Goal: Task Accomplishment & Management: Use online tool/utility

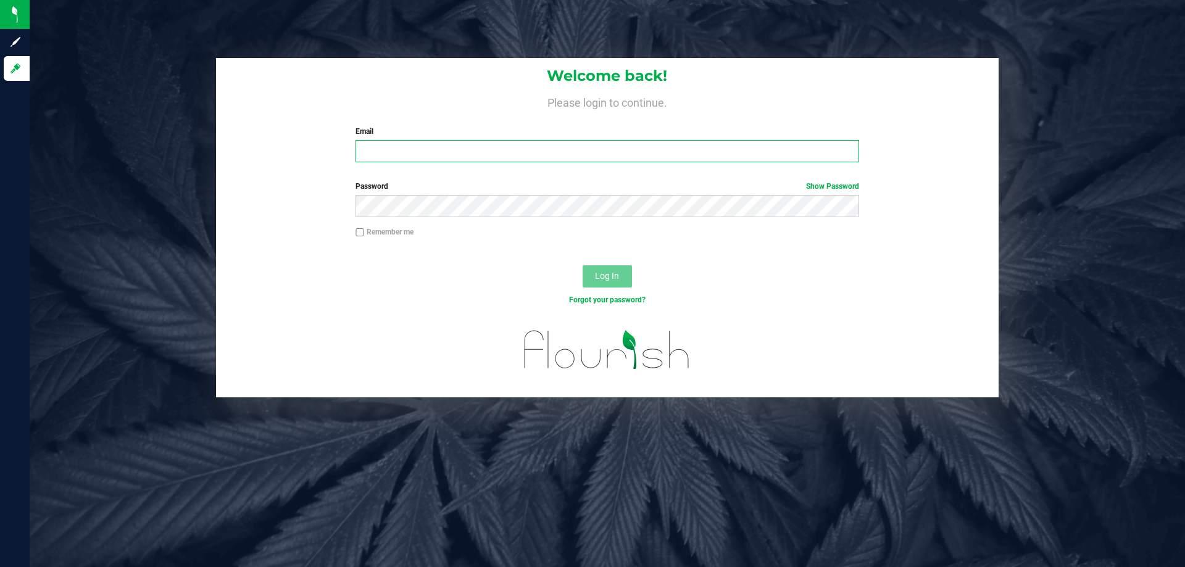
click at [477, 150] on input "Email" at bounding box center [607, 151] width 503 height 22
type input "[EMAIL_ADDRESS][DOMAIN_NAME]"
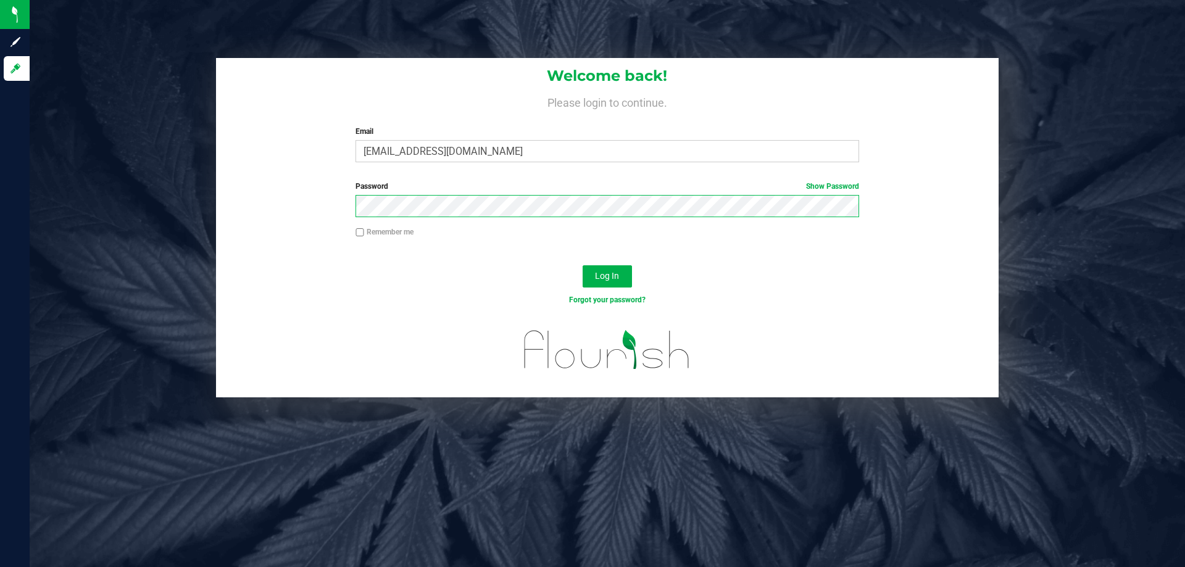
click at [583, 265] on button "Log In" at bounding box center [607, 276] width 49 height 22
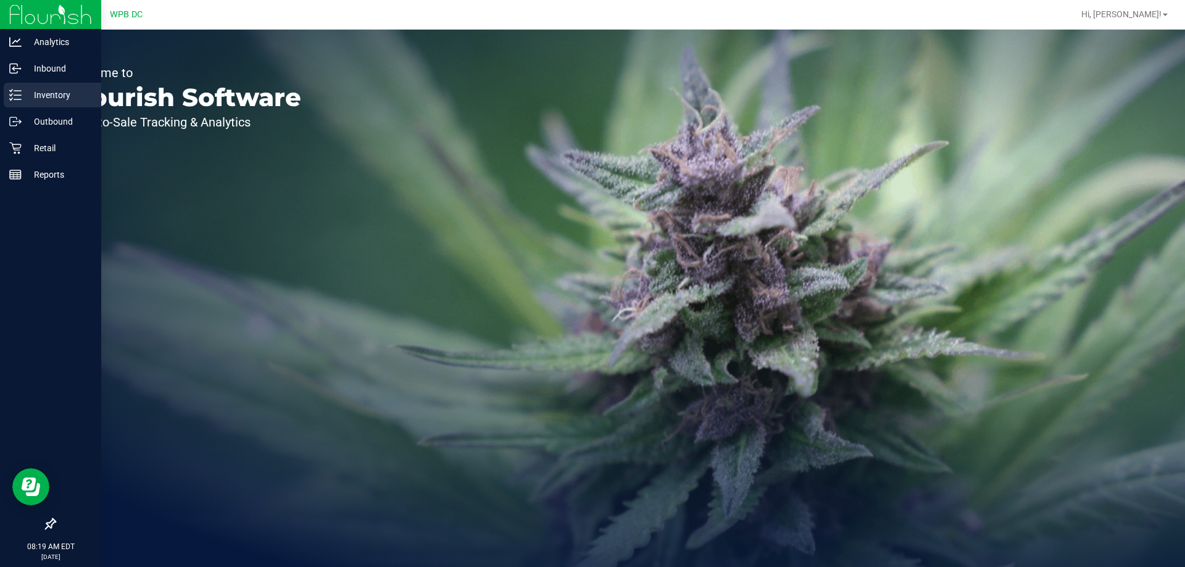
click at [56, 96] on p "Inventory" at bounding box center [59, 95] width 74 height 15
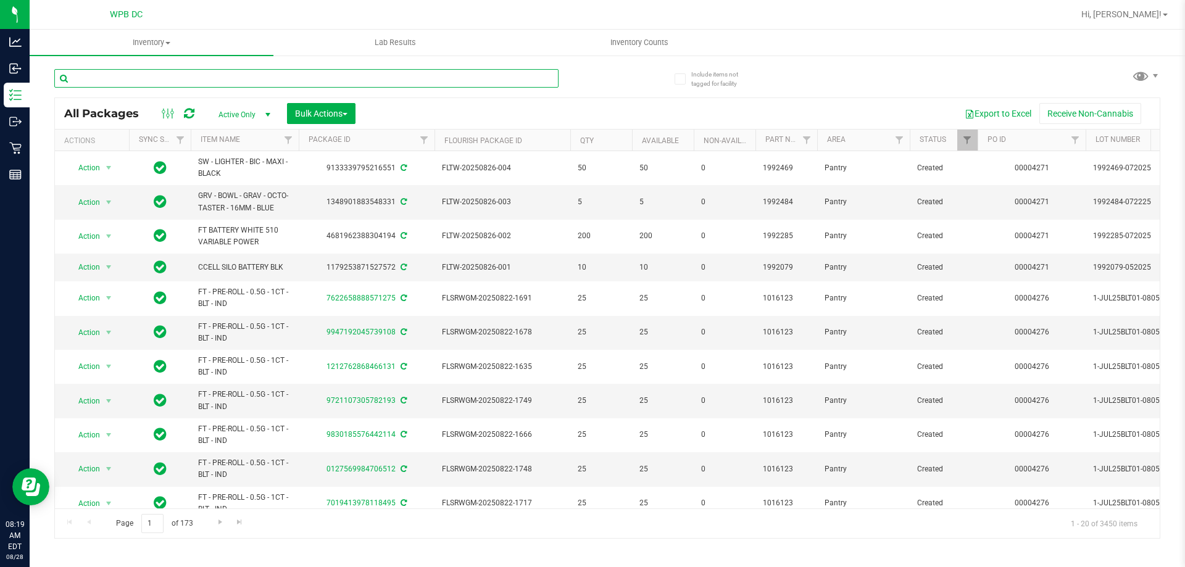
click at [186, 83] on input "text" at bounding box center [306, 78] width 504 height 19
type input "1992285"
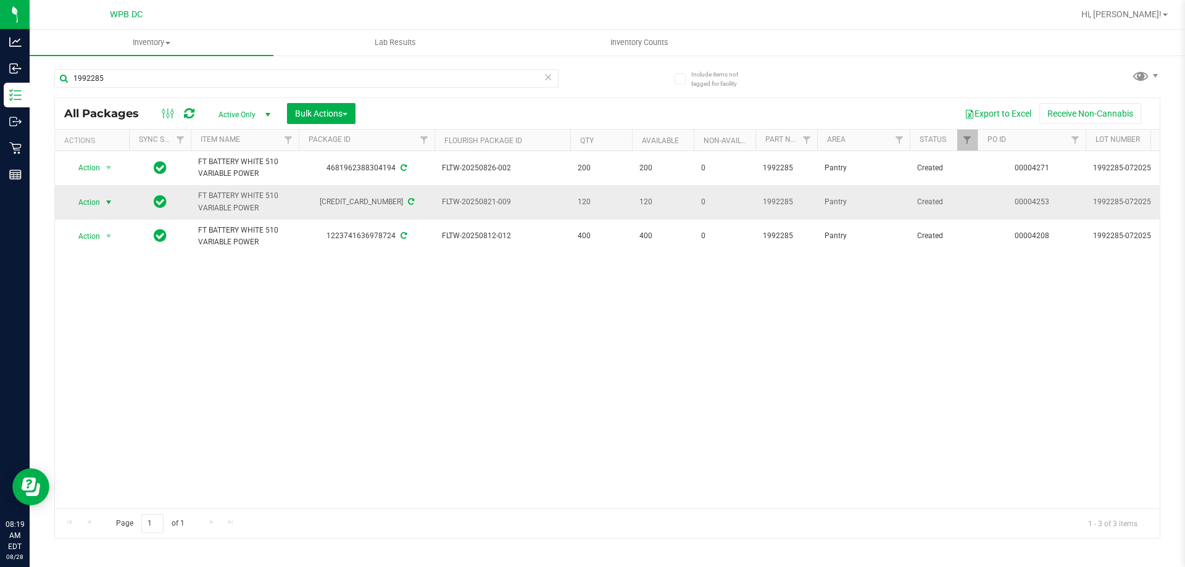
click at [112, 196] on span "select" at bounding box center [108, 202] width 15 height 17
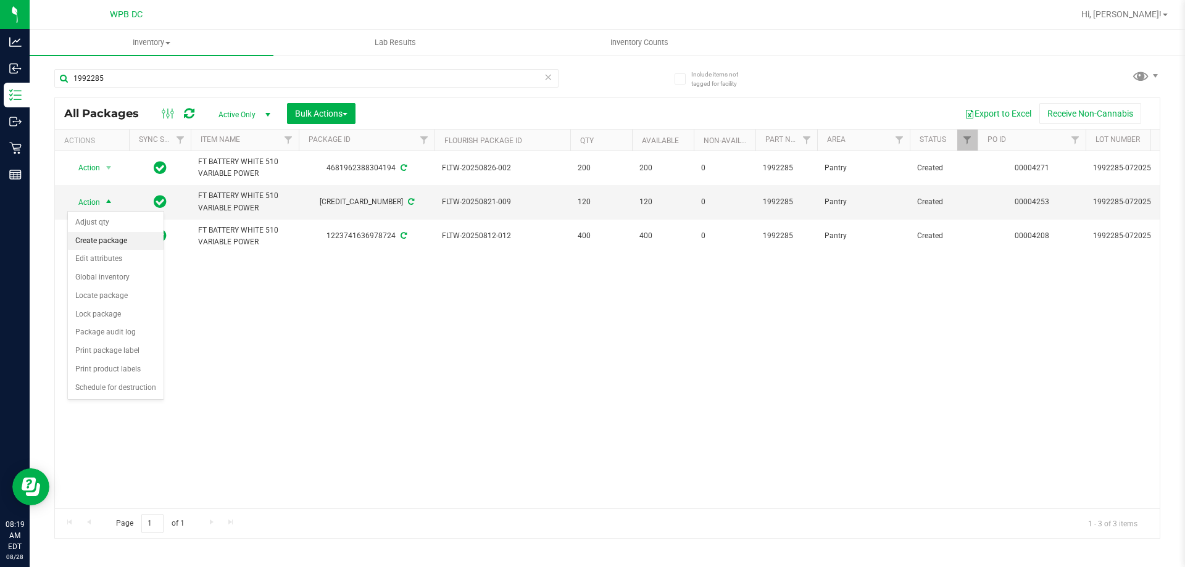
click at [94, 240] on li "Create package" at bounding box center [116, 241] width 96 height 19
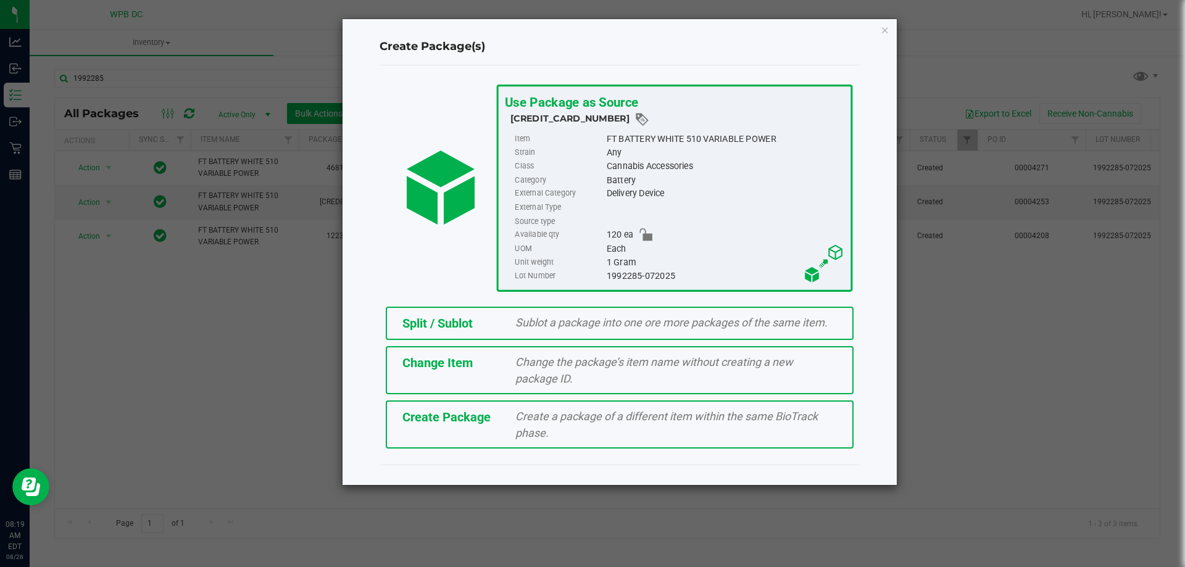
click at [513, 318] on div "Sublot a package into one ore more packages of the same item." at bounding box center [676, 322] width 340 height 17
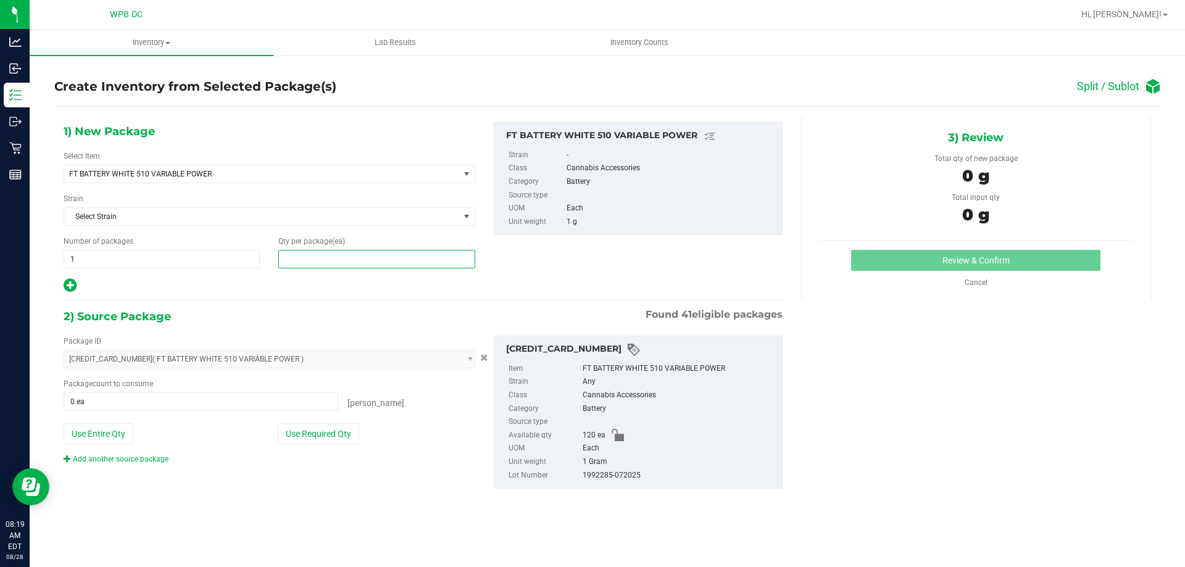
click at [309, 252] on span at bounding box center [376, 259] width 196 height 19
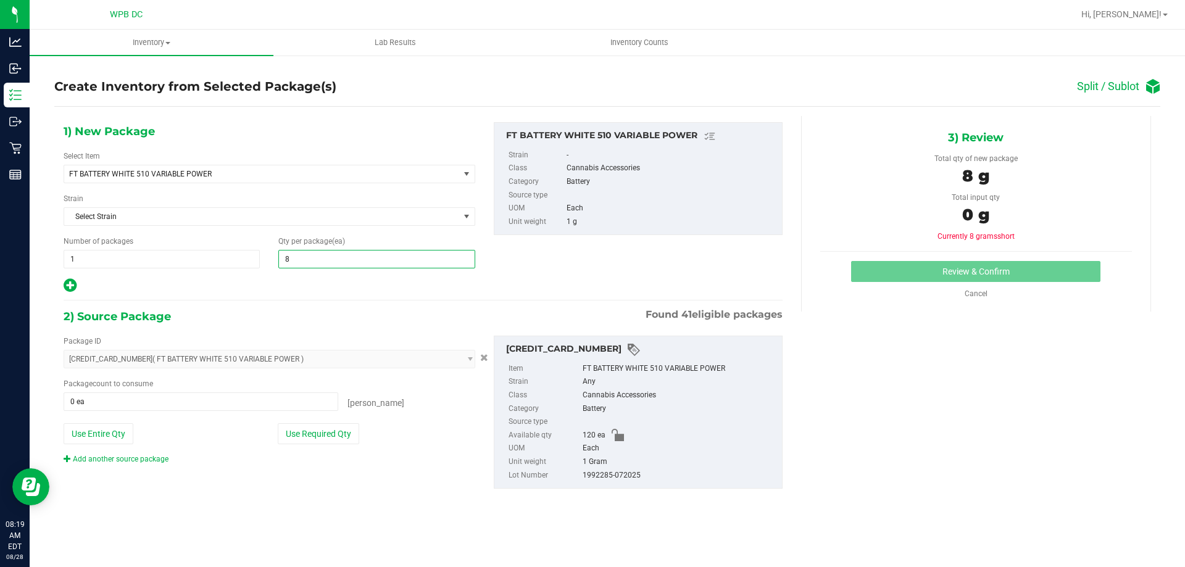
type input "80"
click at [172, 398] on span at bounding box center [201, 402] width 275 height 19
type input "80"
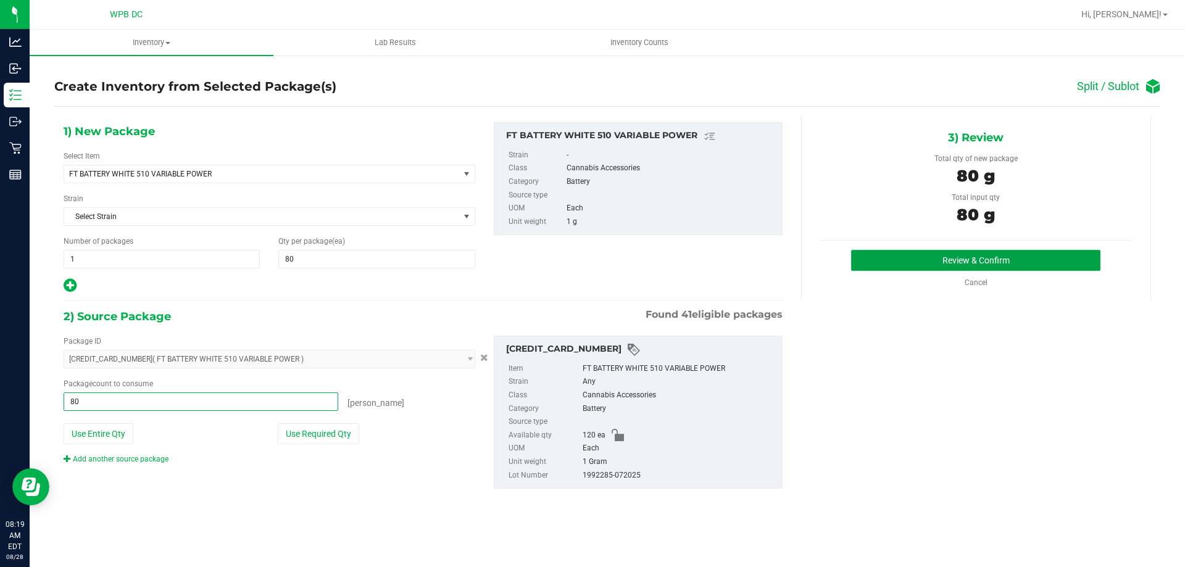
type input "80 ea"
click at [973, 264] on button "Review & Confirm" at bounding box center [975, 260] width 249 height 21
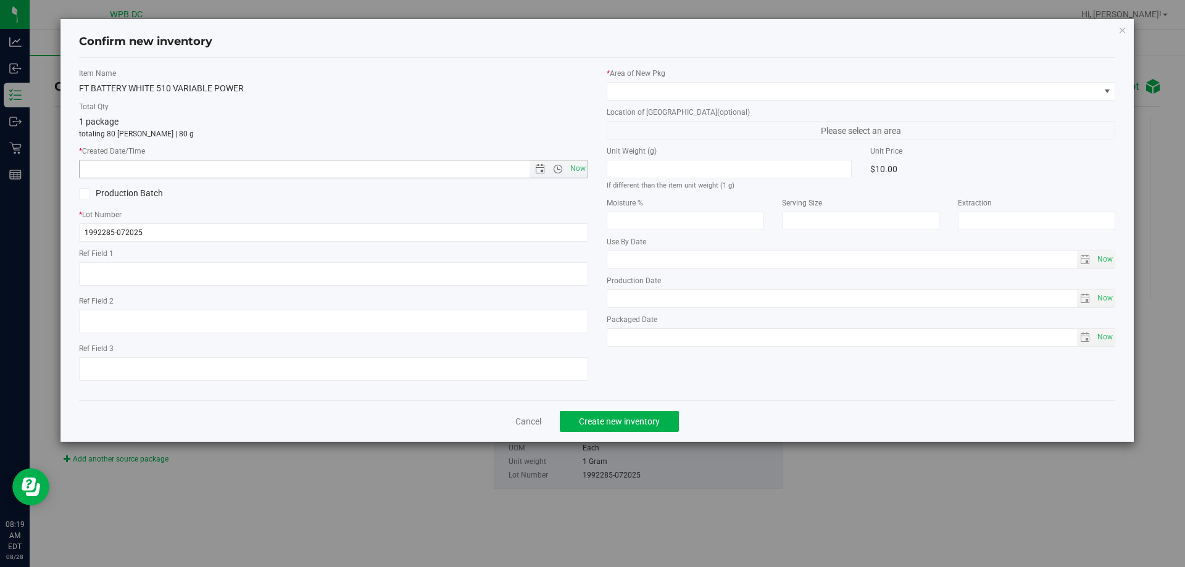
drag, startPoint x: 573, startPoint y: 173, endPoint x: 606, endPoint y: 132, distance: 52.2
click at [573, 172] on span "Now" at bounding box center [577, 169] width 21 height 18
type input "[DATE] 8:19 AM"
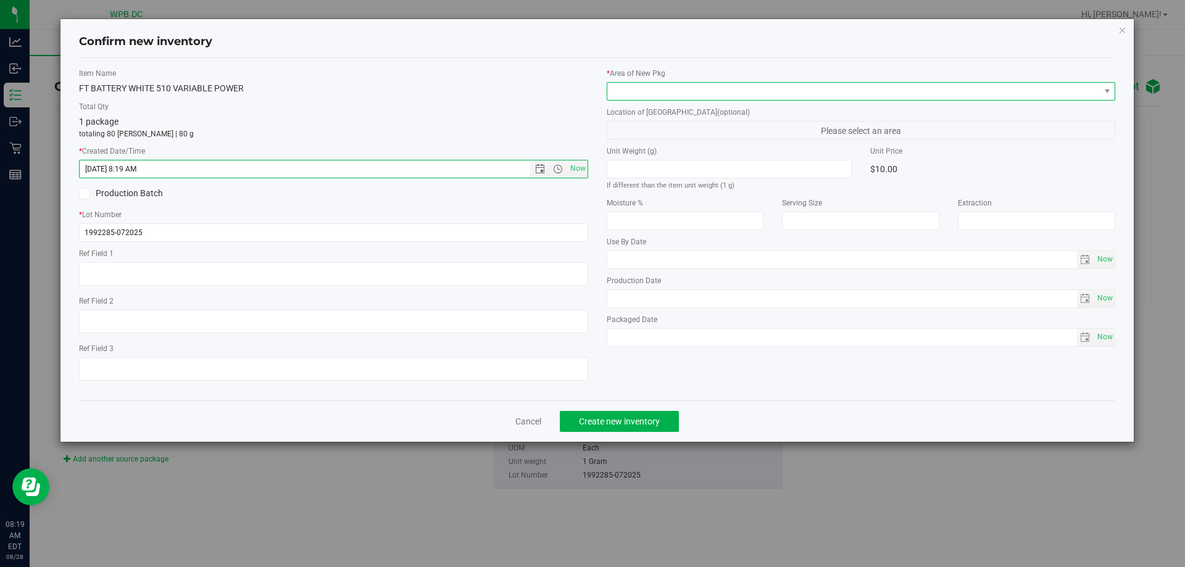
click at [645, 88] on span at bounding box center [853, 91] width 493 height 17
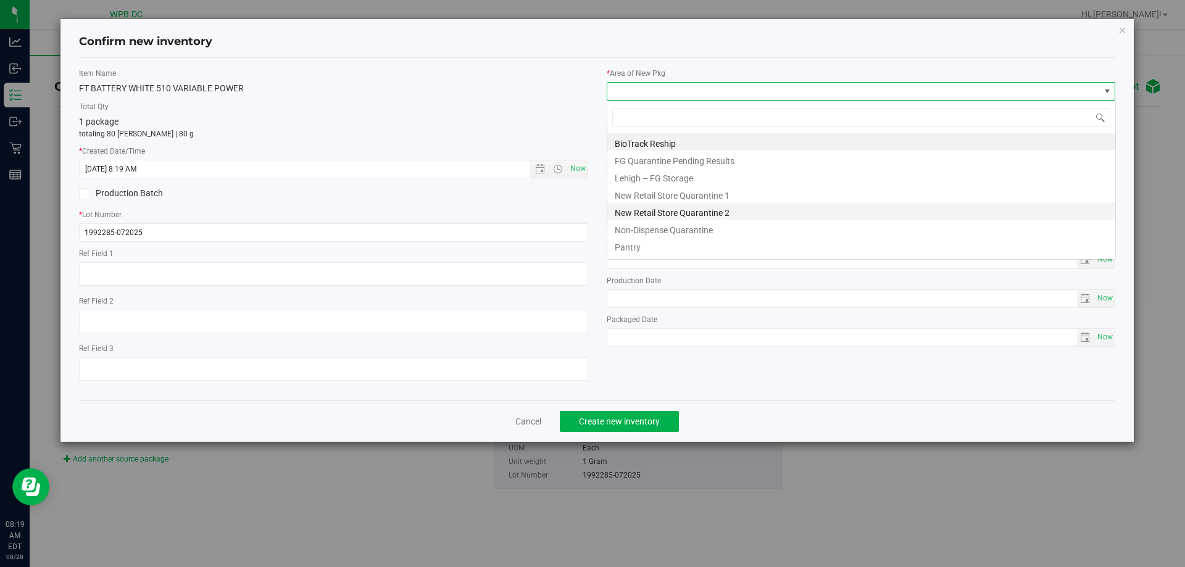
scroll to position [19, 509]
click at [632, 250] on li "Pantry" at bounding box center [861, 245] width 508 height 17
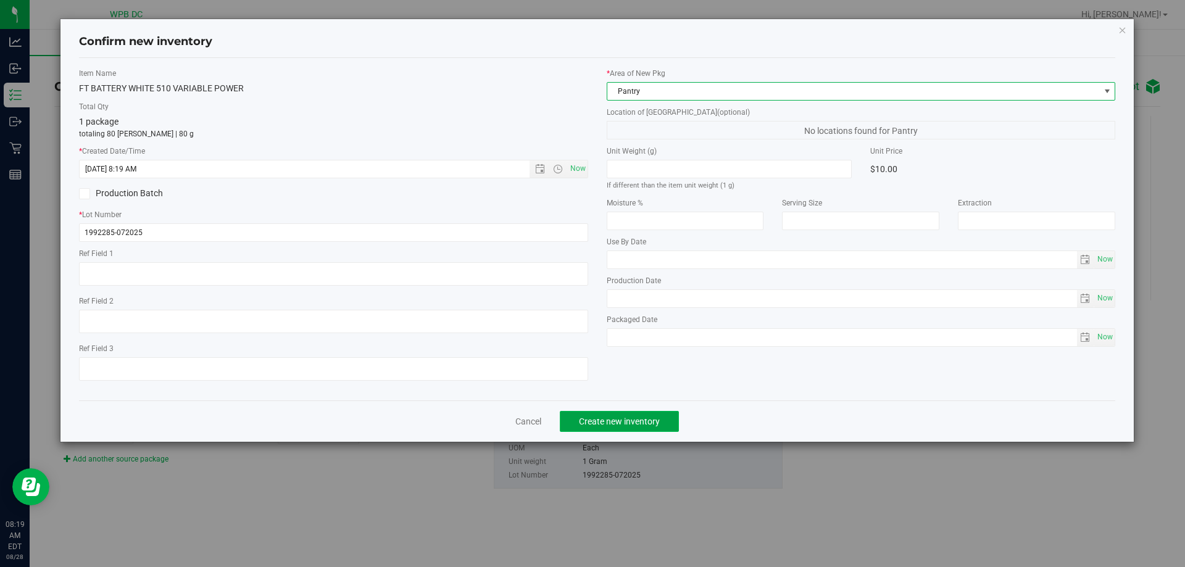
click at [634, 422] on span "Create new inventory" at bounding box center [619, 422] width 81 height 10
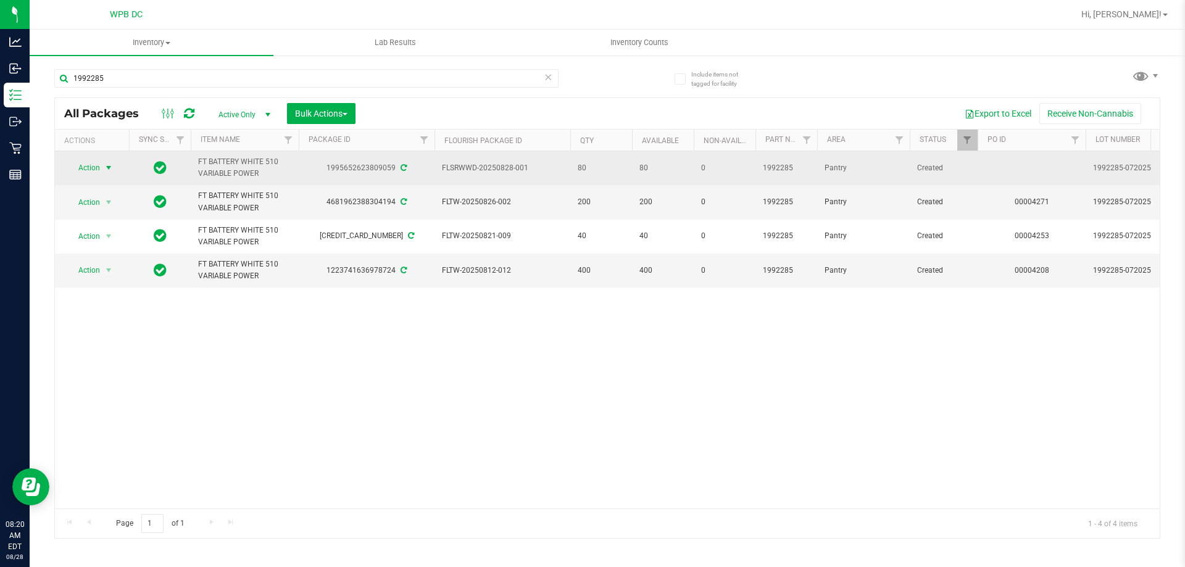
click at [116, 168] on span "select" at bounding box center [108, 167] width 15 height 17
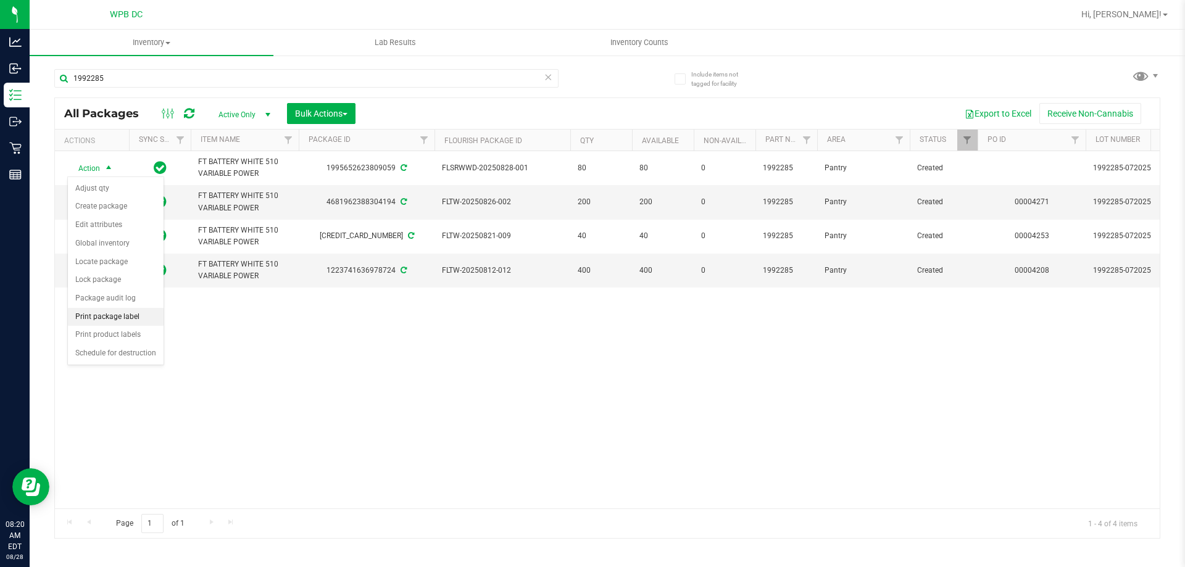
click at [132, 322] on li "Print package label" at bounding box center [116, 317] width 96 height 19
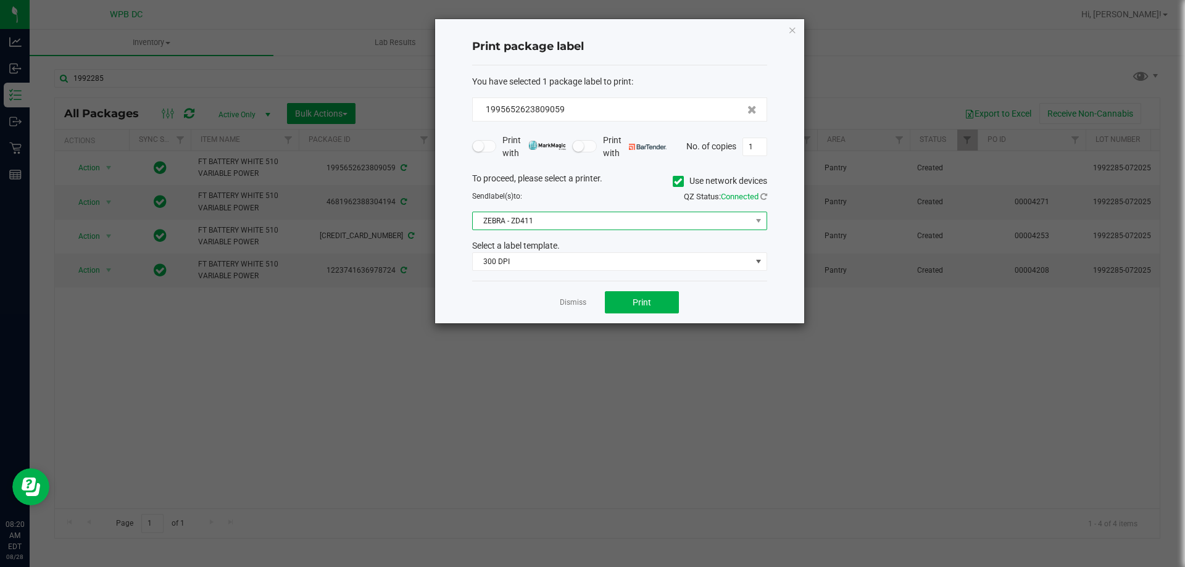
click at [710, 214] on div "To proceed, please select a printer. Use network devices Send label(s) to: QZ S…" at bounding box center [619, 221] width 295 height 99
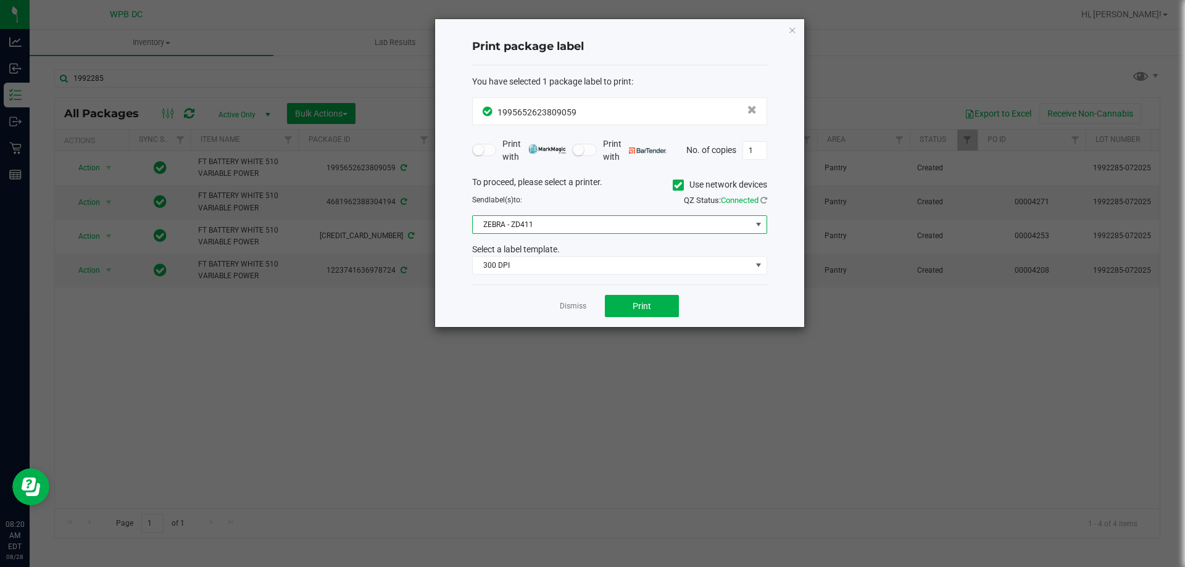
click at [551, 220] on span "ZEBRA - ZD411" at bounding box center [612, 224] width 278 height 17
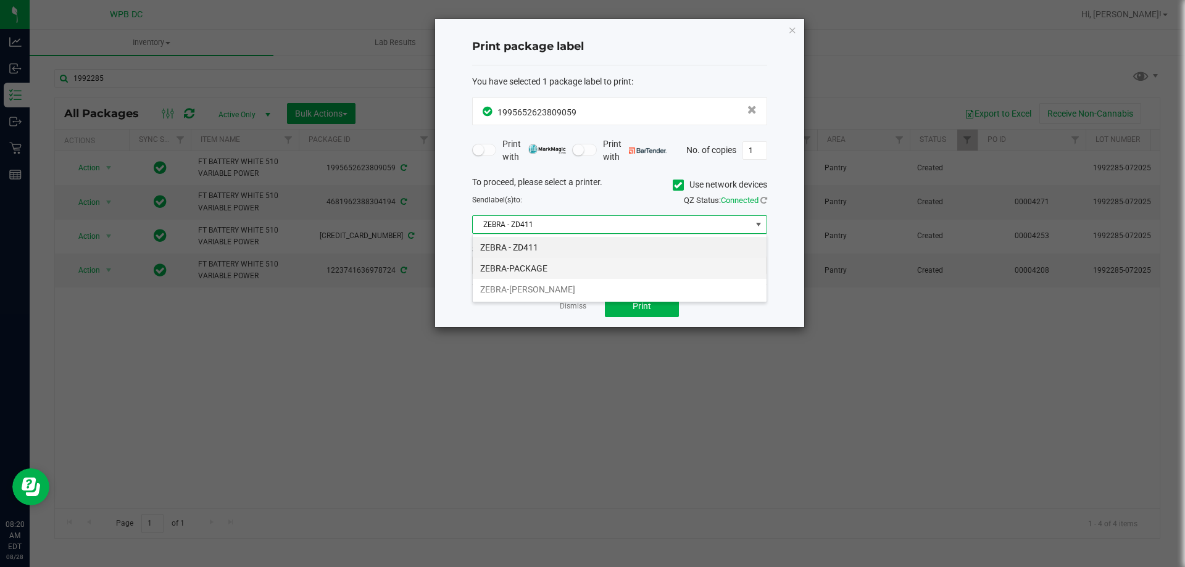
click at [533, 268] on li "ZEBRA-PACKAGE" at bounding box center [620, 268] width 294 height 21
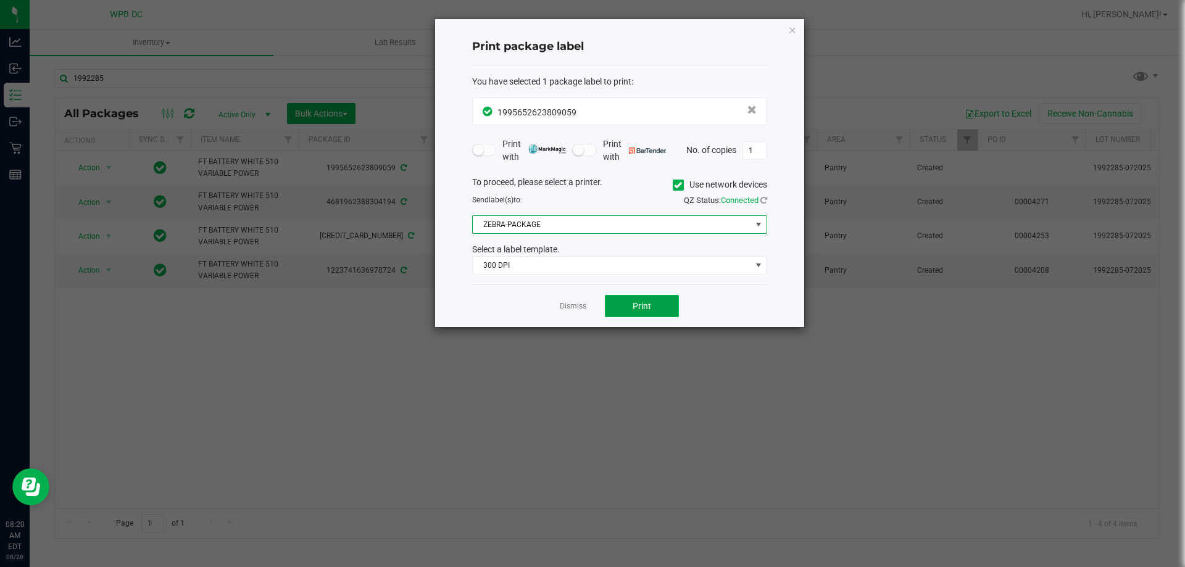
click at [616, 302] on button "Print" at bounding box center [642, 306] width 74 height 22
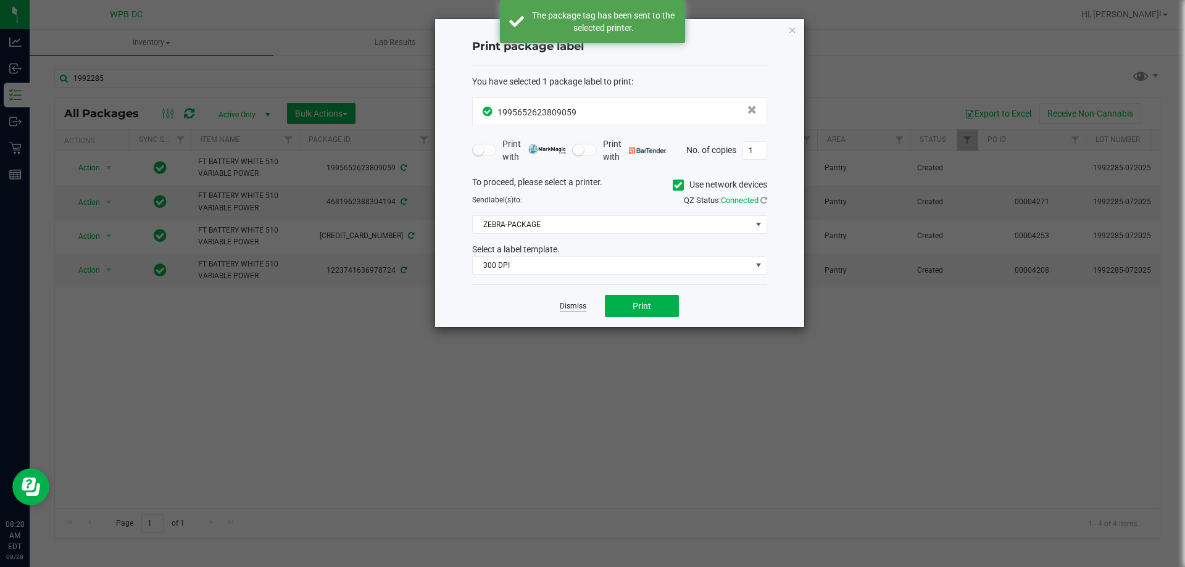
click at [581, 304] on link "Dismiss" at bounding box center [573, 306] width 27 height 10
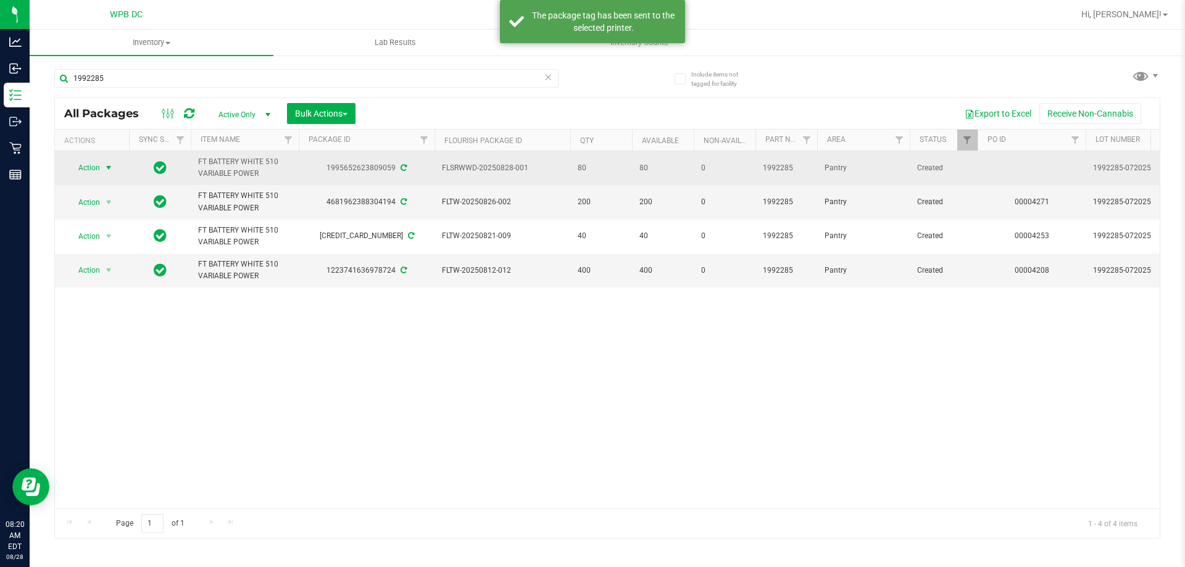
click at [100, 162] on span "Action" at bounding box center [83, 167] width 33 height 17
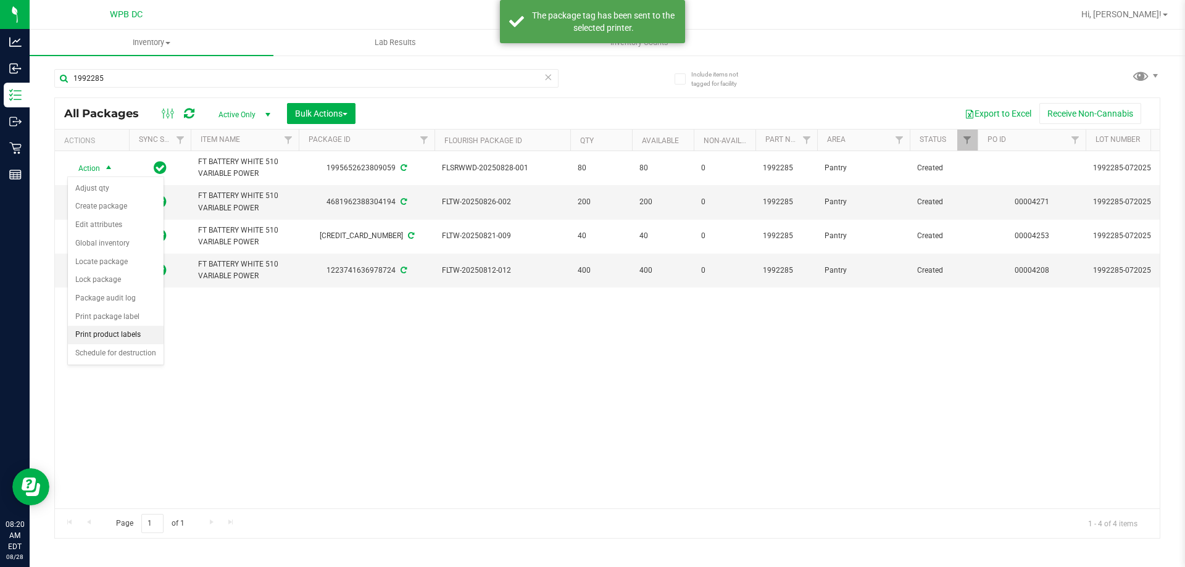
click at [107, 333] on li "Print product labels" at bounding box center [116, 335] width 96 height 19
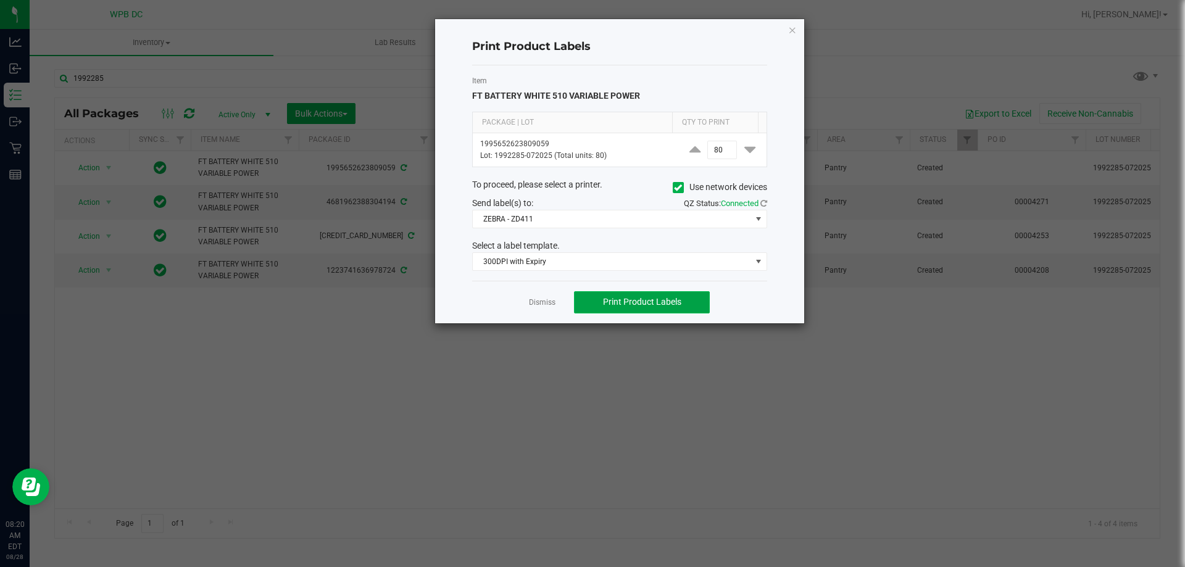
click at [635, 295] on button "Print Product Labels" at bounding box center [642, 302] width 136 height 22
click at [554, 300] on link "Dismiss" at bounding box center [542, 302] width 27 height 10
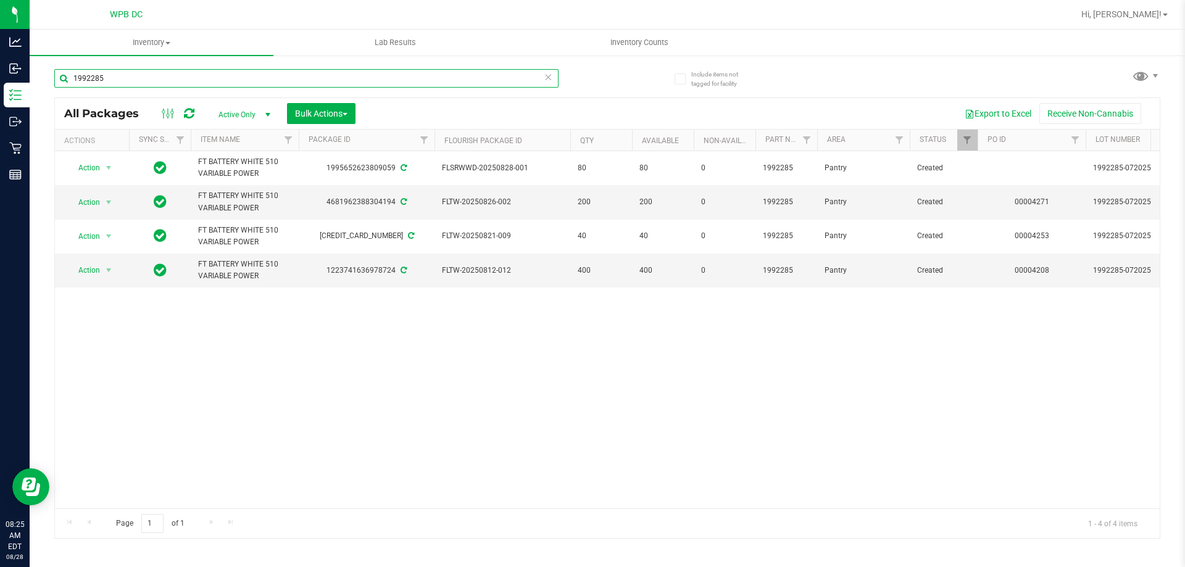
click at [207, 73] on input "1992285" at bounding box center [306, 78] width 504 height 19
paste input "67"
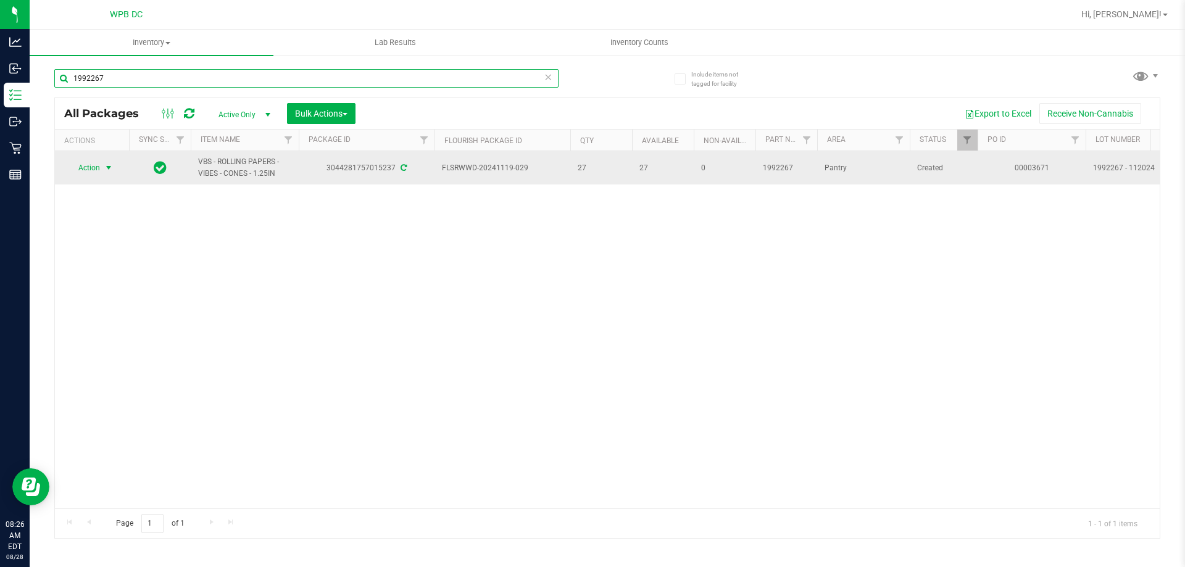
type input "1992267"
click at [112, 165] on span "select" at bounding box center [109, 168] width 10 height 10
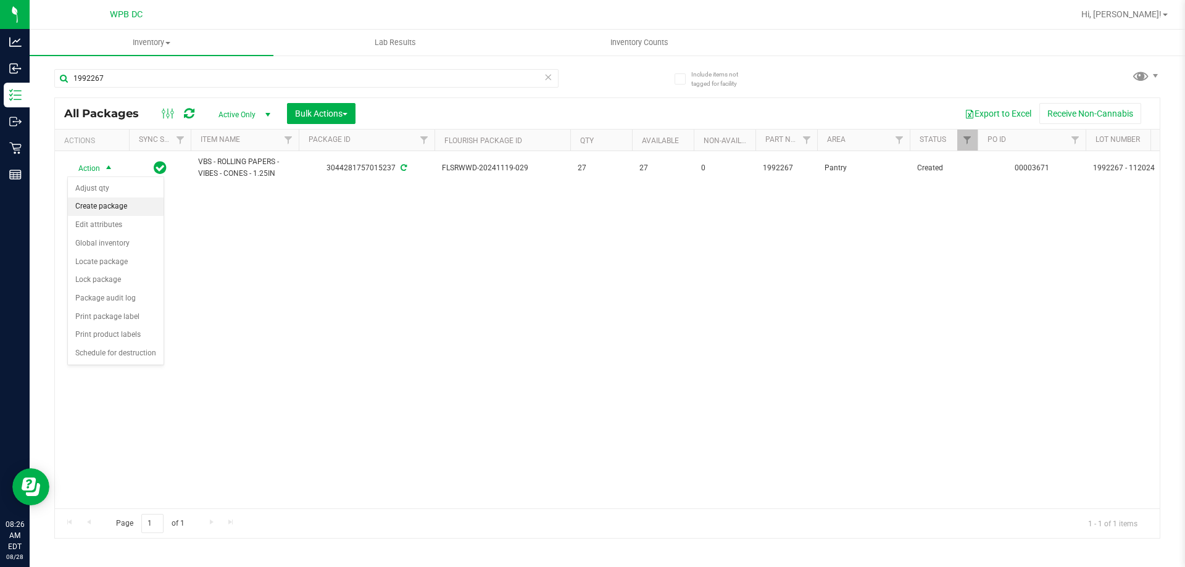
click at [127, 209] on li "Create package" at bounding box center [116, 207] width 96 height 19
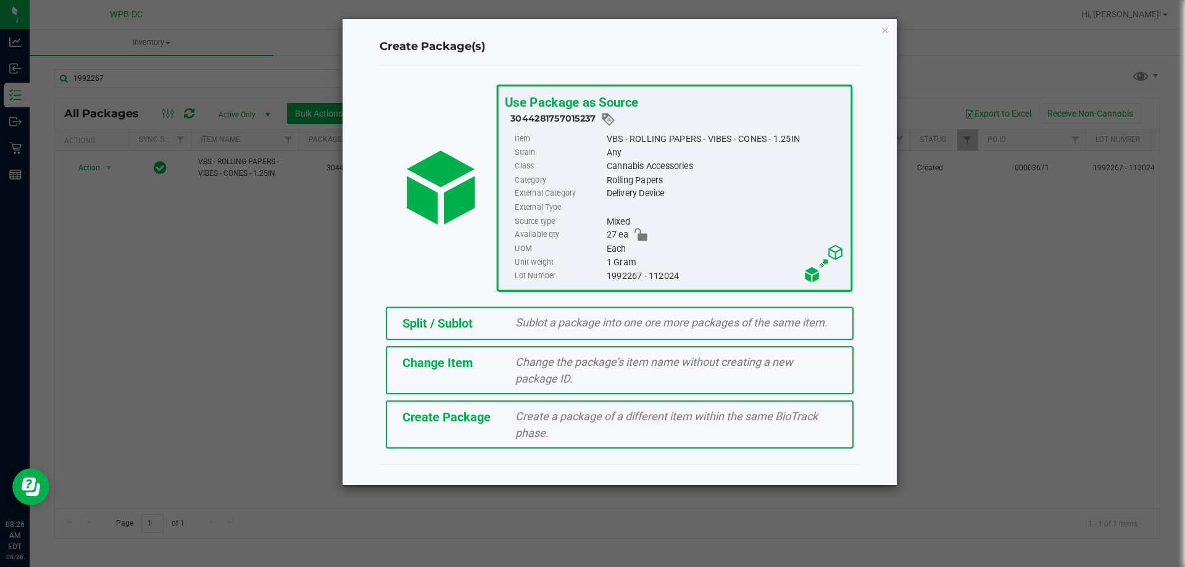
click at [434, 312] on div "Split / Sublot Sublot a package into one ore more packages of the same item." at bounding box center [620, 323] width 468 height 33
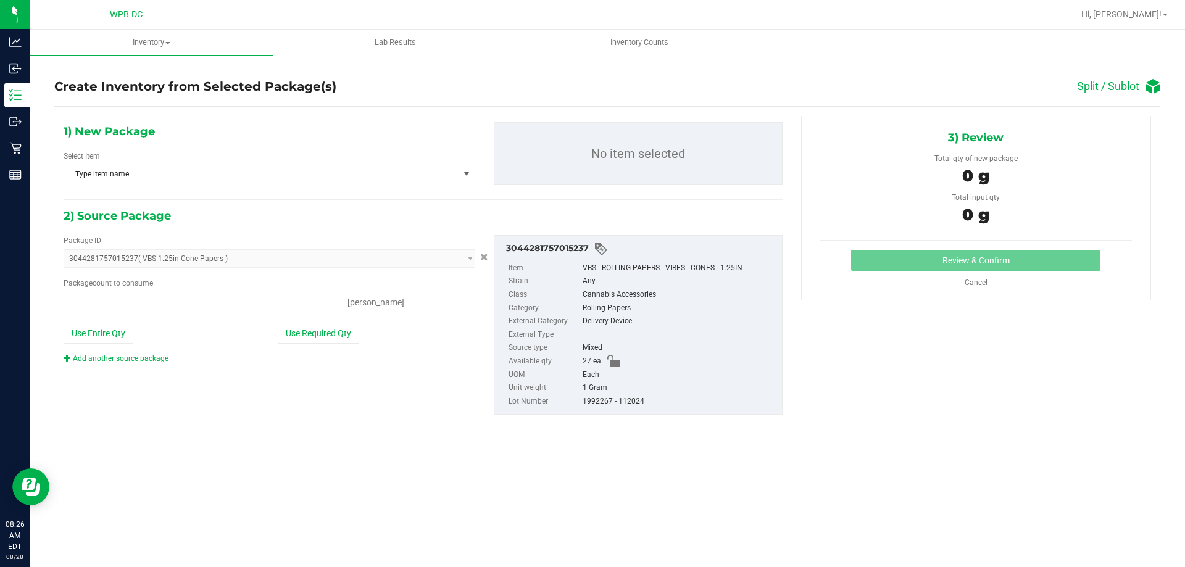
type input "0 ea"
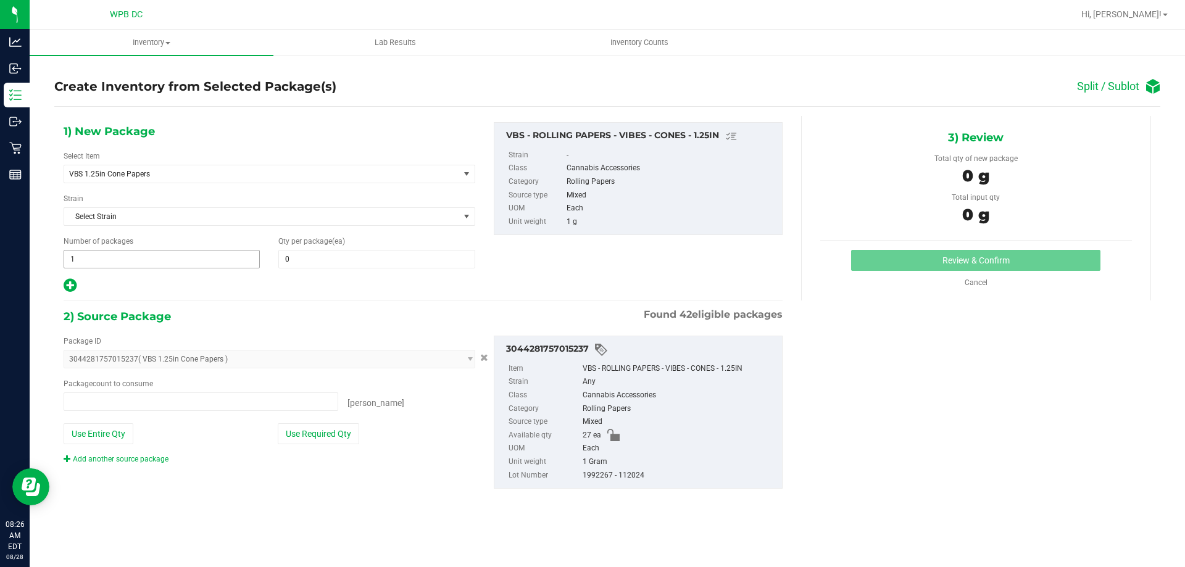
type input "0 ea"
click at [299, 263] on span at bounding box center [376, 259] width 196 height 19
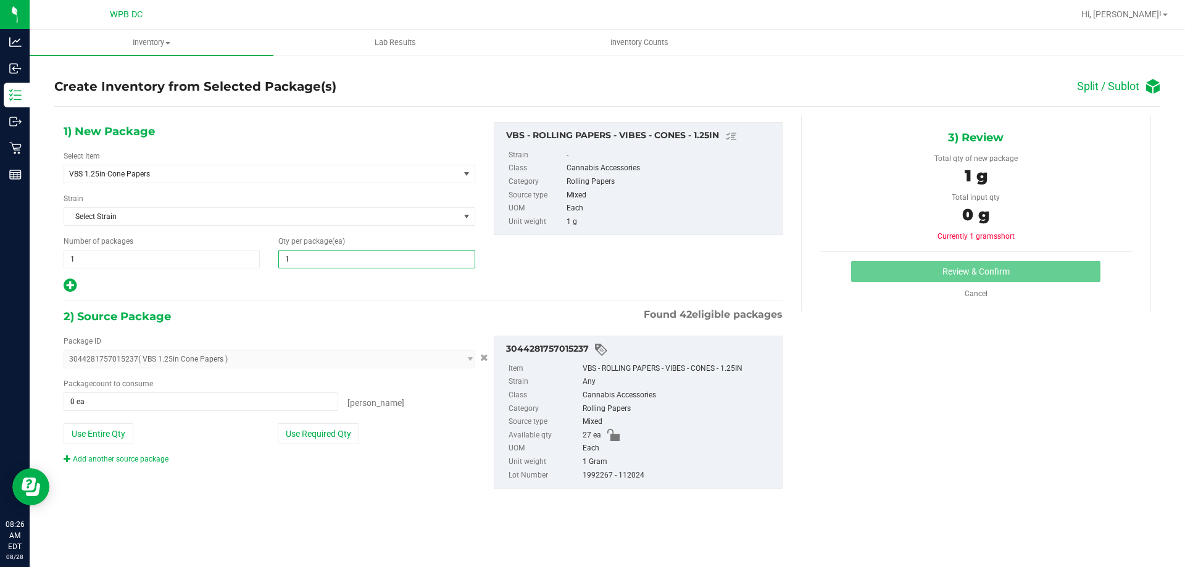
type input "14"
click at [70, 279] on icon at bounding box center [70, 285] width 13 height 15
type input "14"
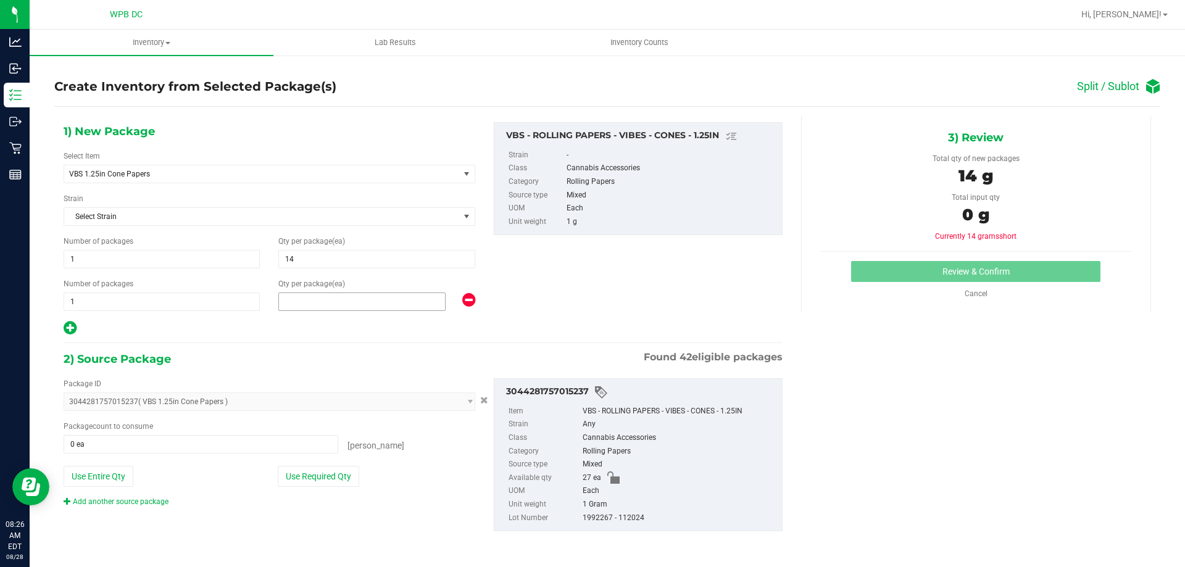
click at [380, 307] on span at bounding box center [361, 302] width 167 height 19
type input "13"
click at [175, 447] on span at bounding box center [201, 444] width 275 height 19
type input "27"
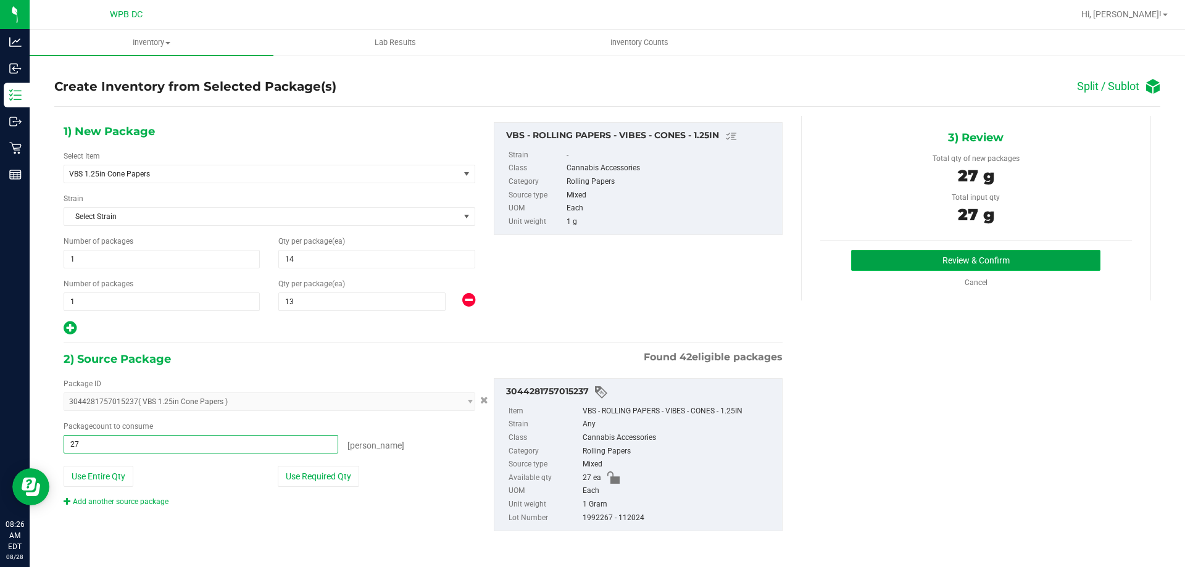
type input "27 ea"
click at [1013, 257] on button "Review & Confirm" at bounding box center [975, 260] width 249 height 21
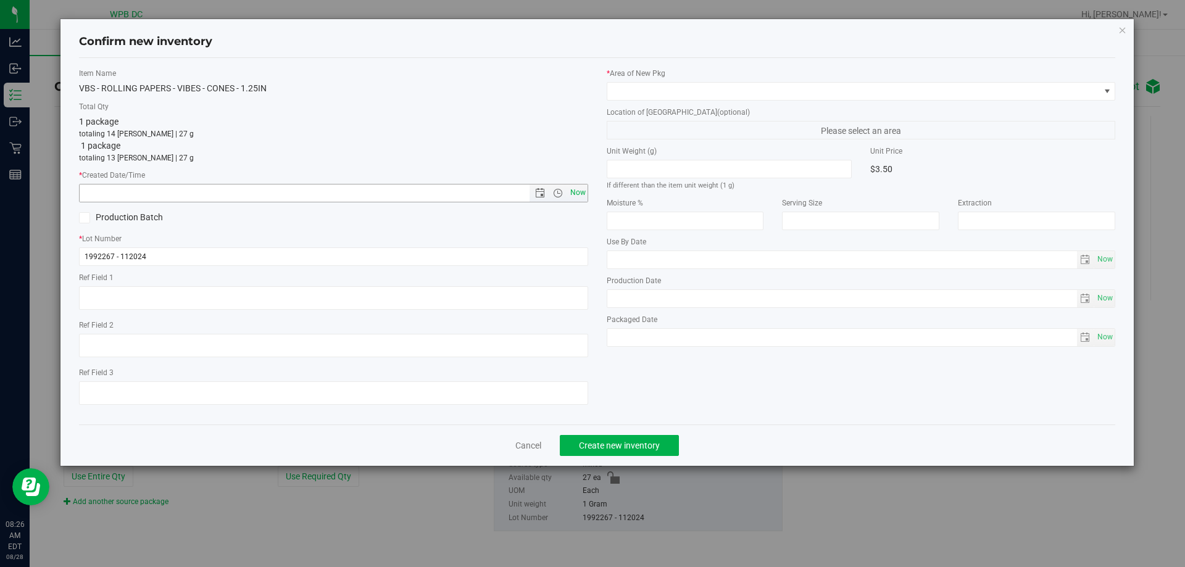
click at [578, 191] on span "Now" at bounding box center [577, 193] width 21 height 18
type input "[DATE] 8:26 AM"
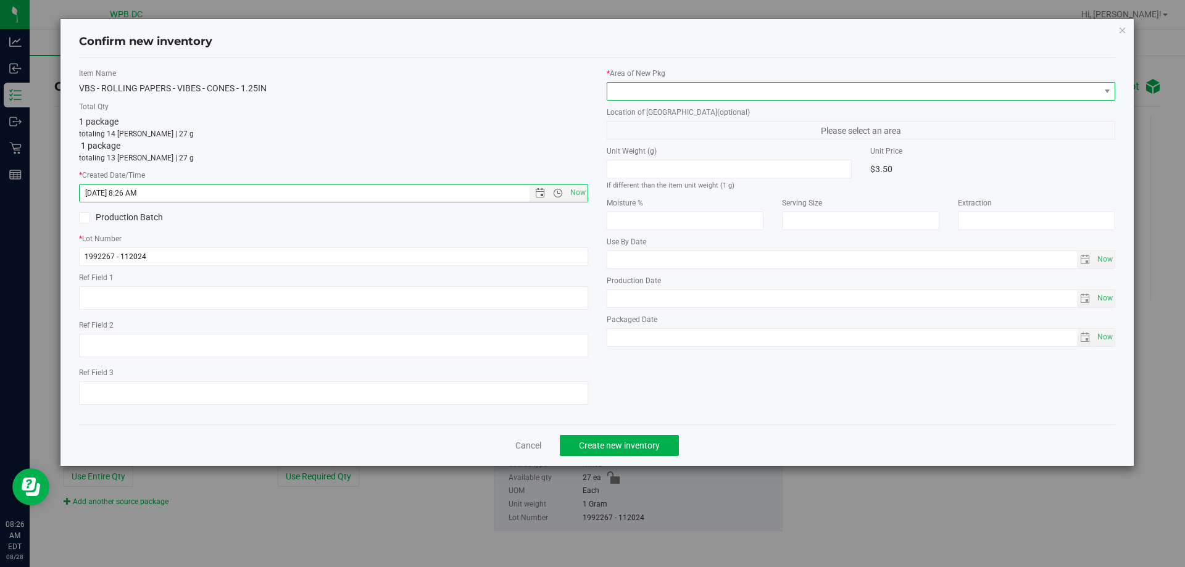
click at [637, 94] on span at bounding box center [853, 91] width 493 height 17
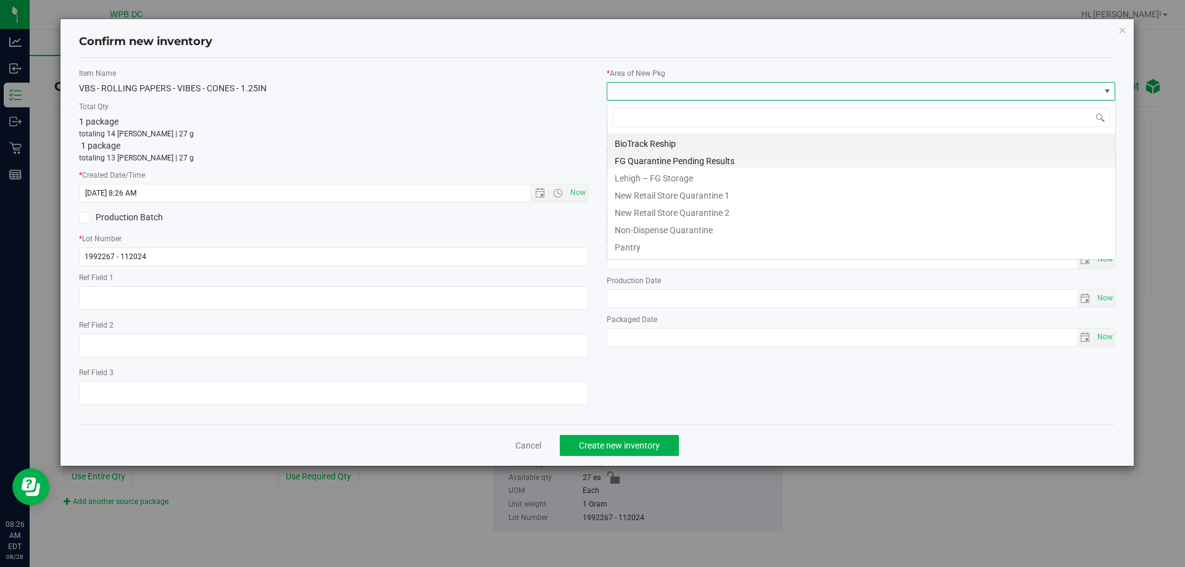
scroll to position [19, 509]
click at [628, 247] on li "Pantry" at bounding box center [861, 245] width 508 height 17
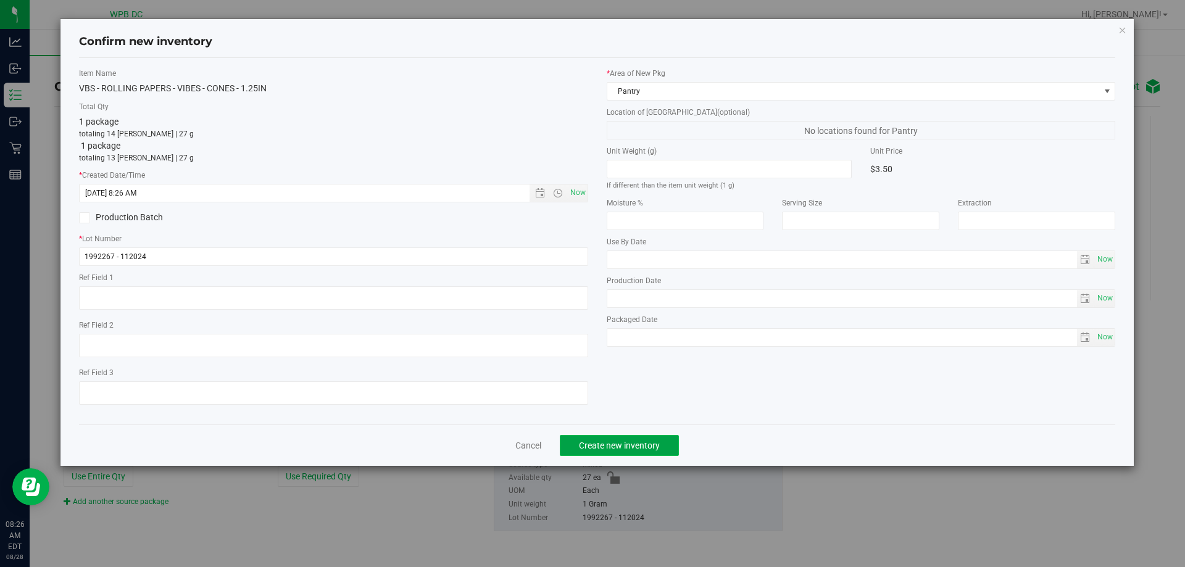
click at [585, 446] on span "Create new inventory" at bounding box center [619, 446] width 81 height 10
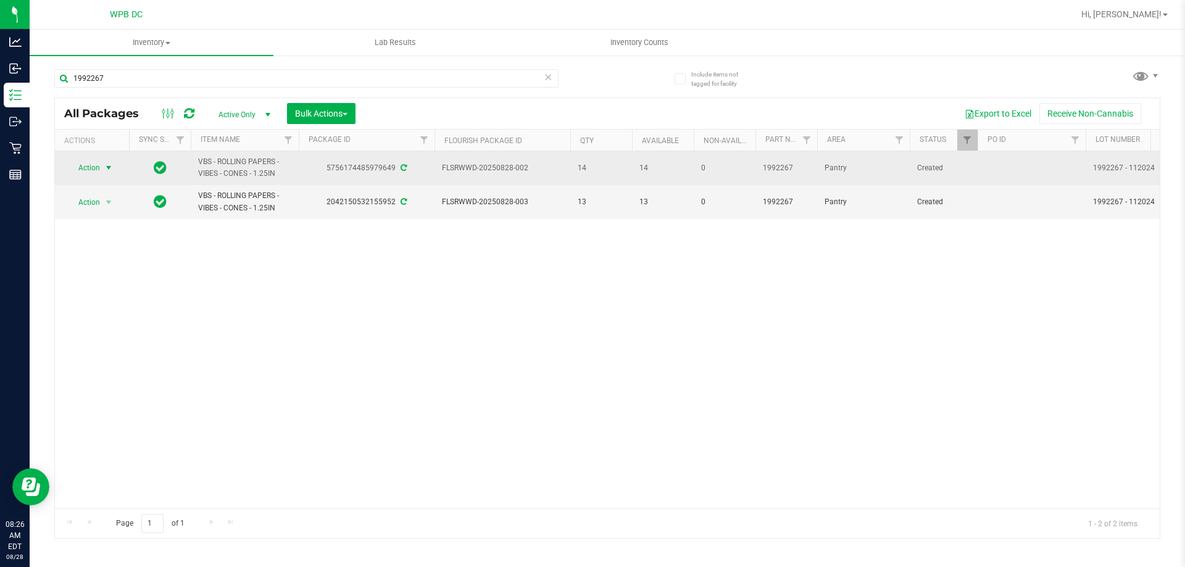
click at [101, 165] on span "select" at bounding box center [108, 167] width 15 height 17
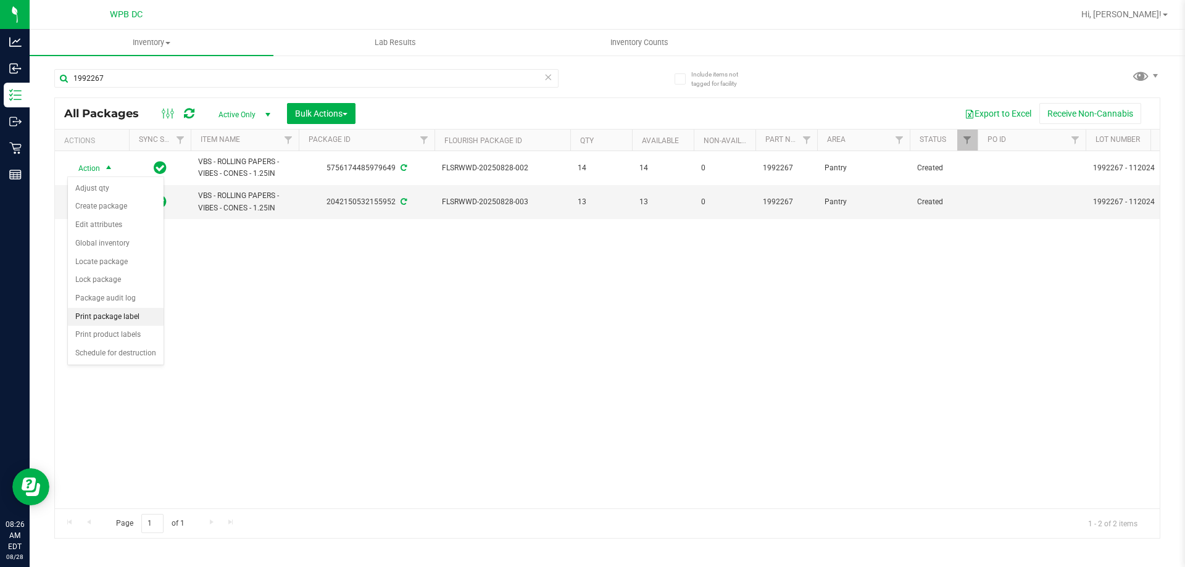
click at [109, 313] on li "Print package label" at bounding box center [116, 317] width 96 height 19
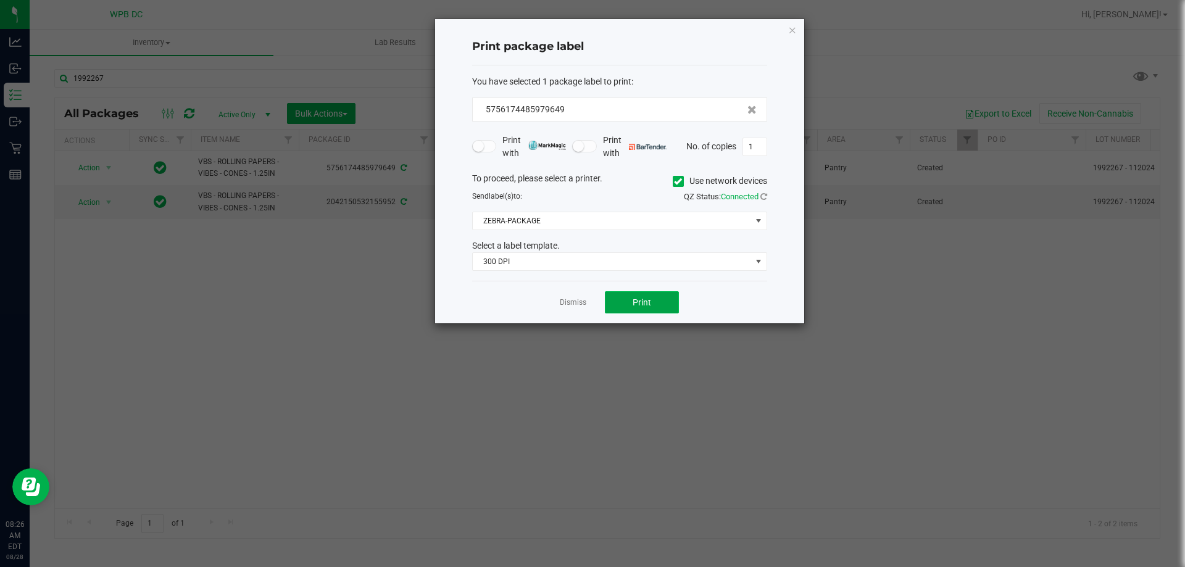
click at [649, 297] on span "Print" at bounding box center [642, 302] width 19 height 10
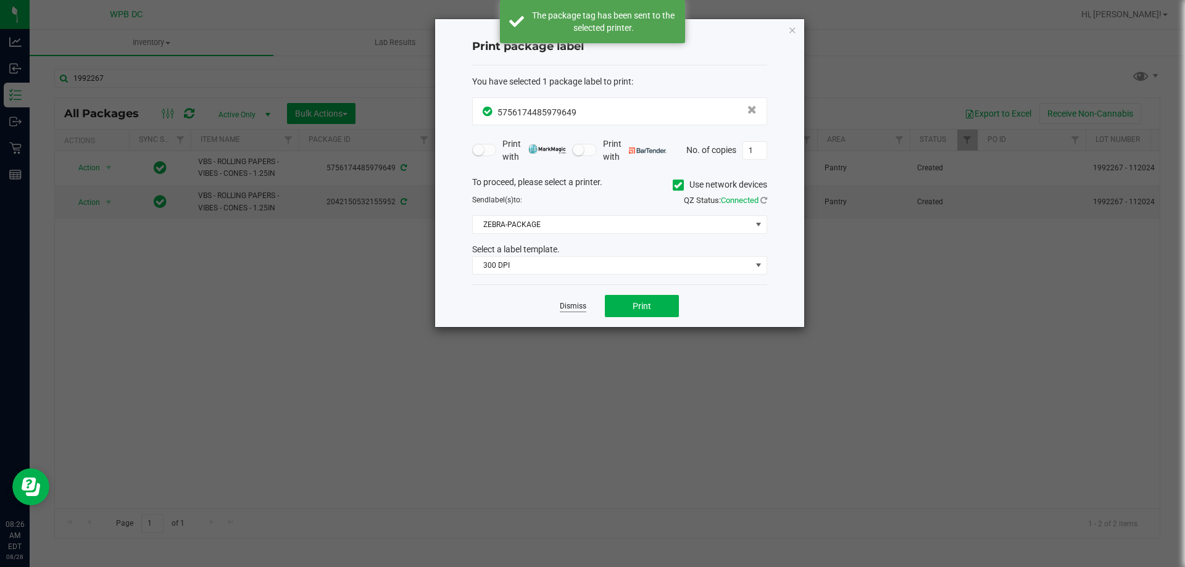
click at [572, 302] on link "Dismiss" at bounding box center [573, 306] width 27 height 10
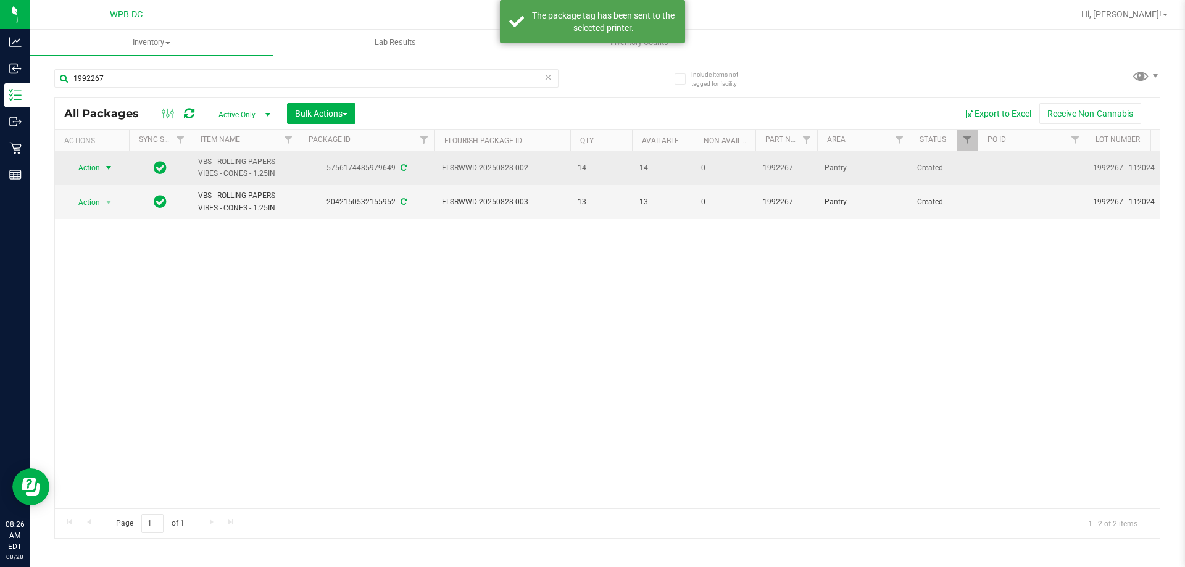
click at [110, 168] on span "select" at bounding box center [109, 168] width 10 height 10
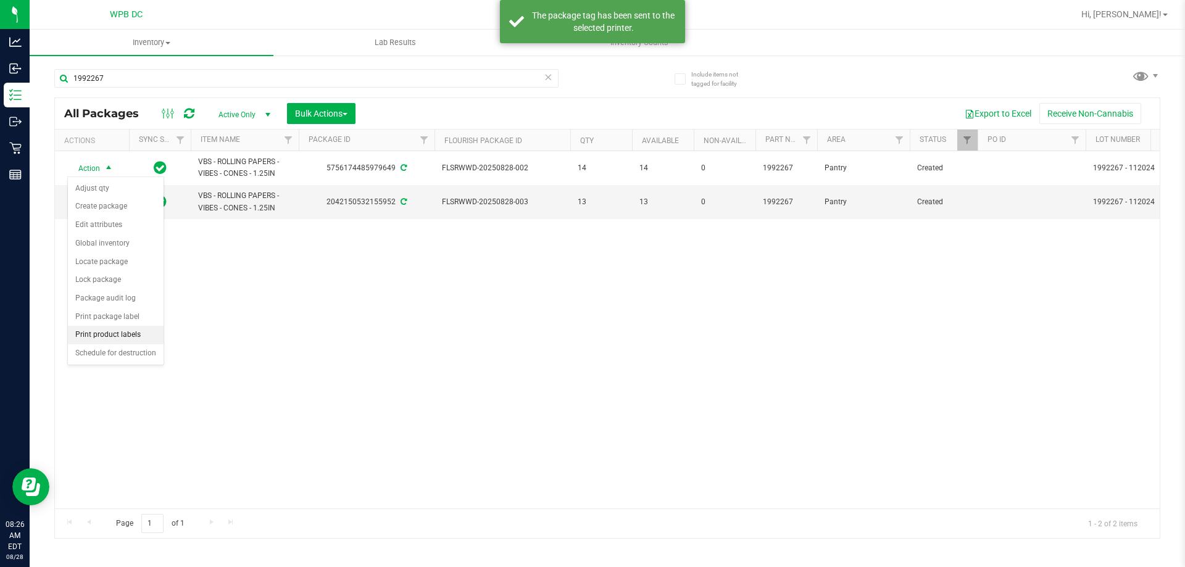
click at [114, 335] on li "Print product labels" at bounding box center [116, 335] width 96 height 19
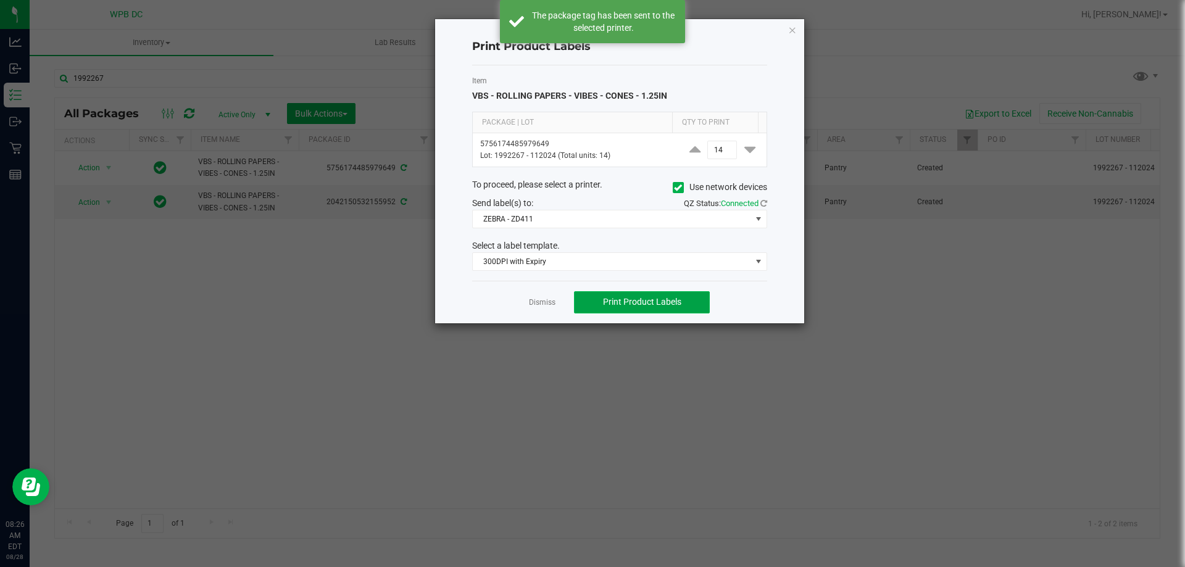
click at [598, 301] on button "Print Product Labels" at bounding box center [642, 302] width 136 height 22
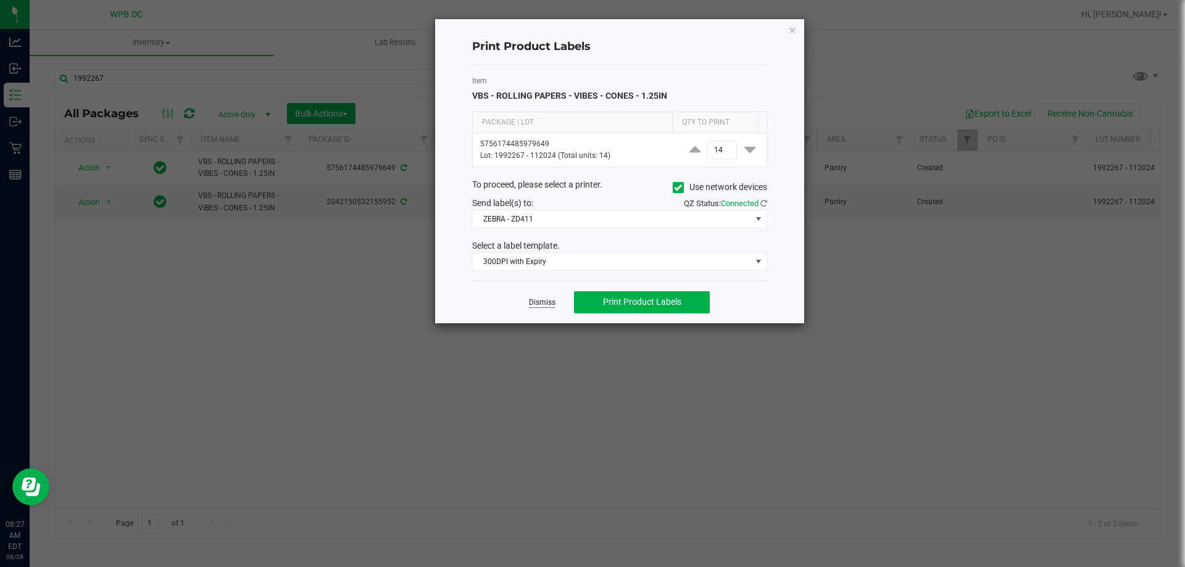
click at [546, 301] on link "Dismiss" at bounding box center [542, 302] width 27 height 10
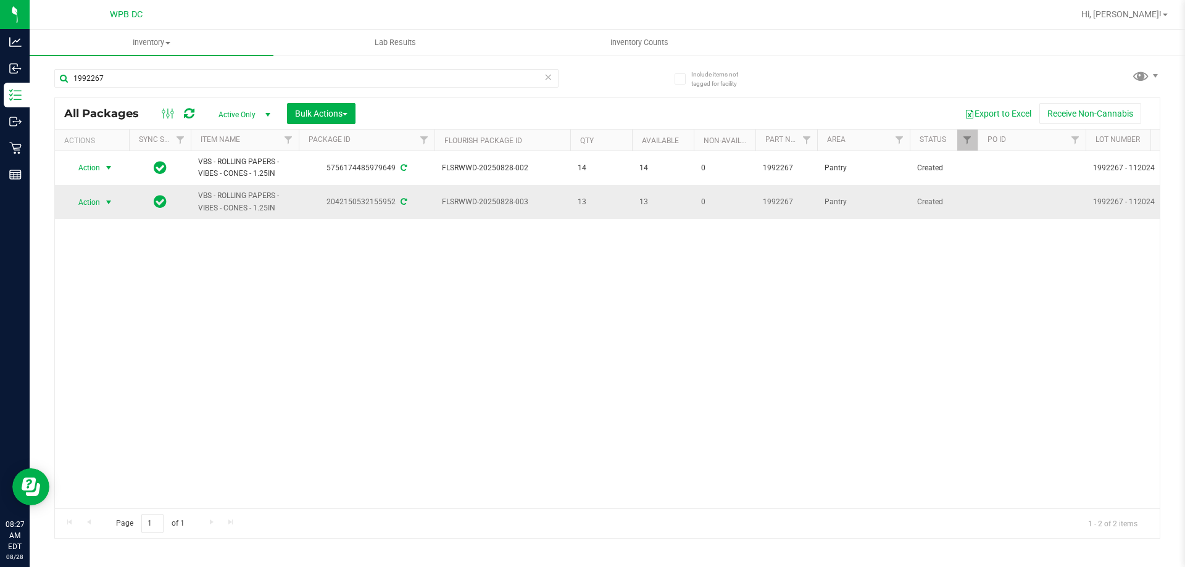
click at [106, 201] on span "select" at bounding box center [109, 203] width 10 height 10
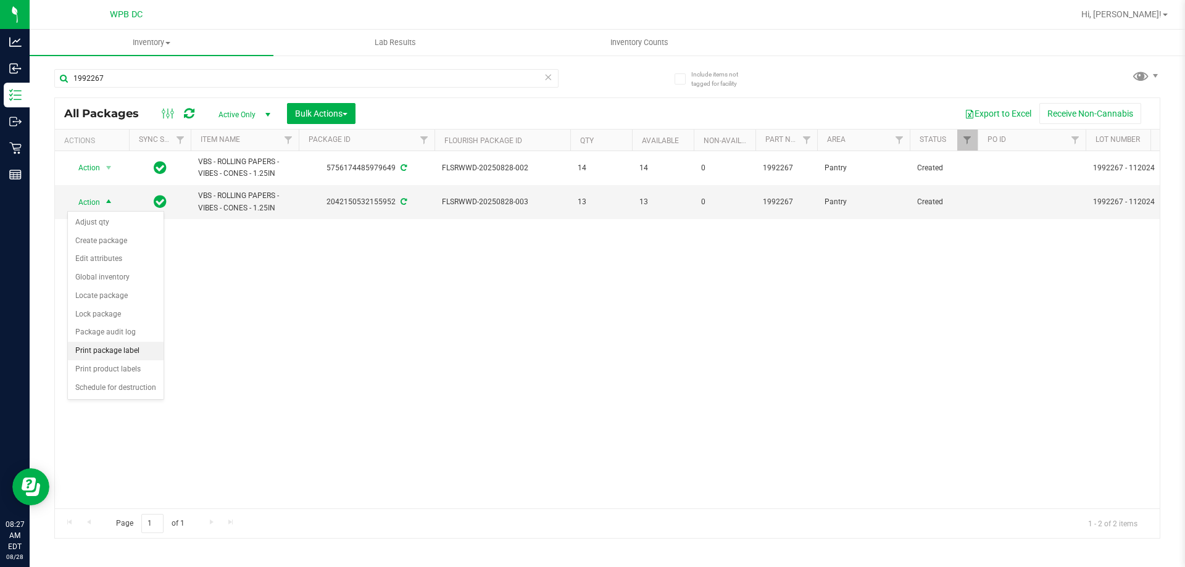
click at [120, 347] on li "Print package label" at bounding box center [116, 351] width 96 height 19
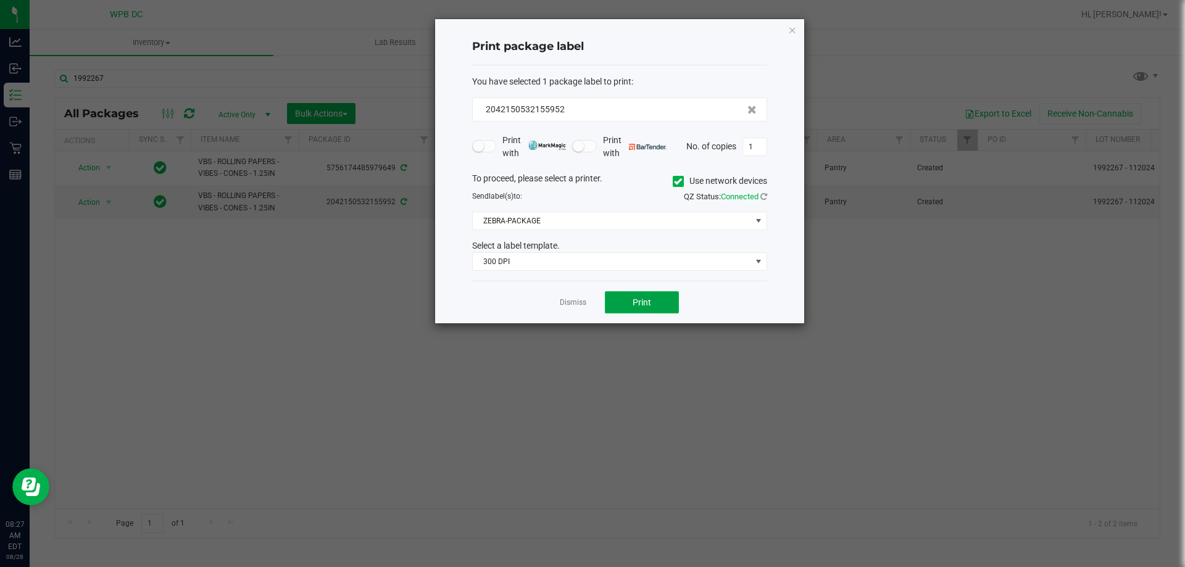
click at [664, 302] on button "Print" at bounding box center [642, 302] width 74 height 22
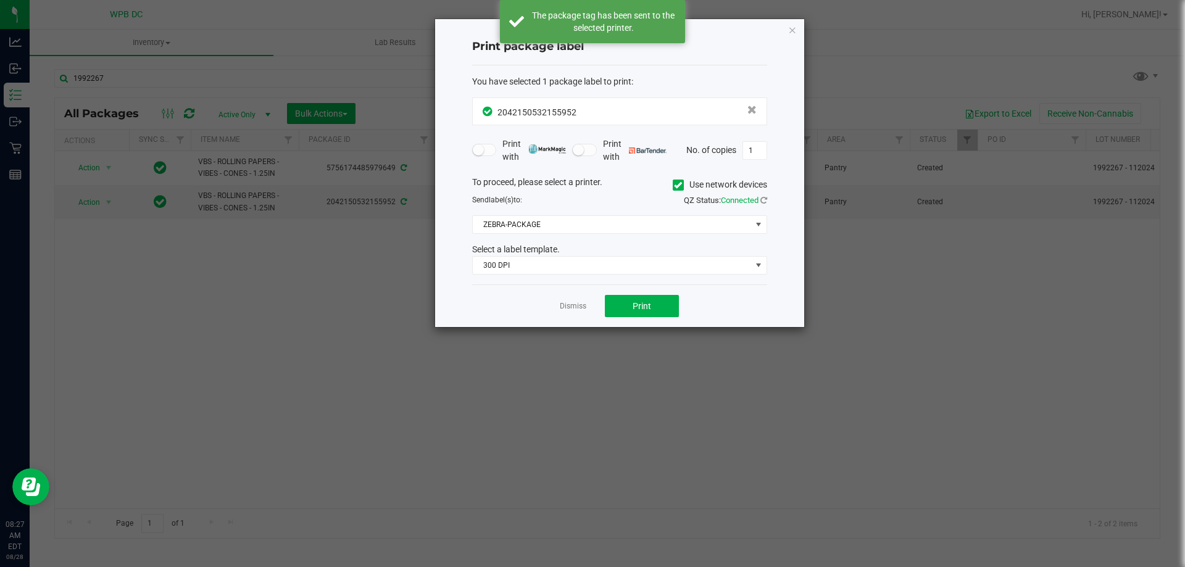
click at [567, 302] on link "Dismiss" at bounding box center [573, 306] width 27 height 10
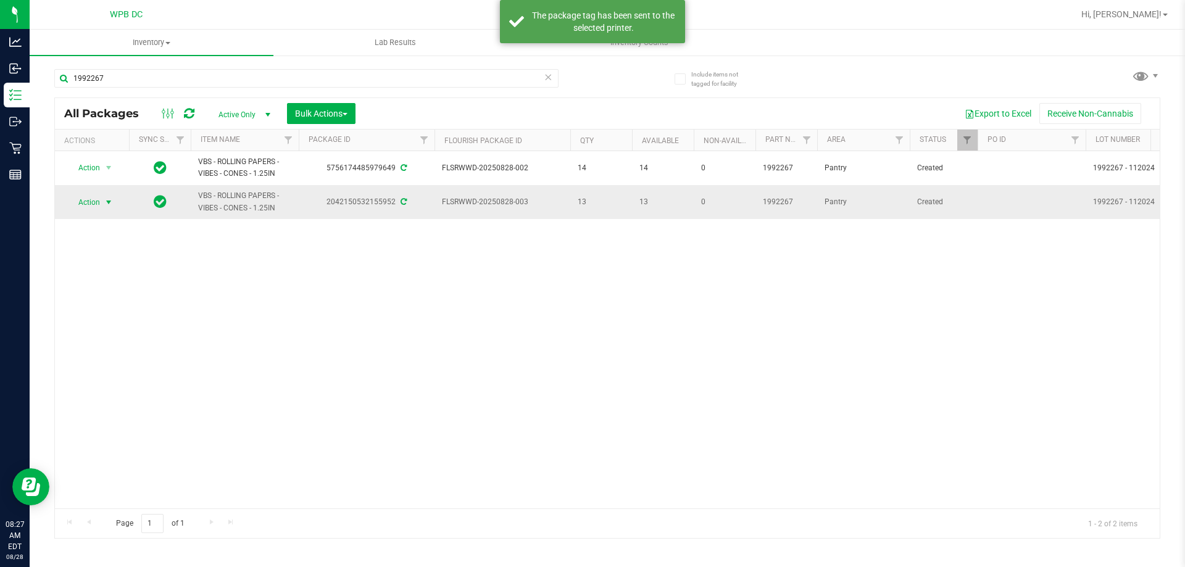
click at [106, 199] on span "select" at bounding box center [109, 203] width 10 height 10
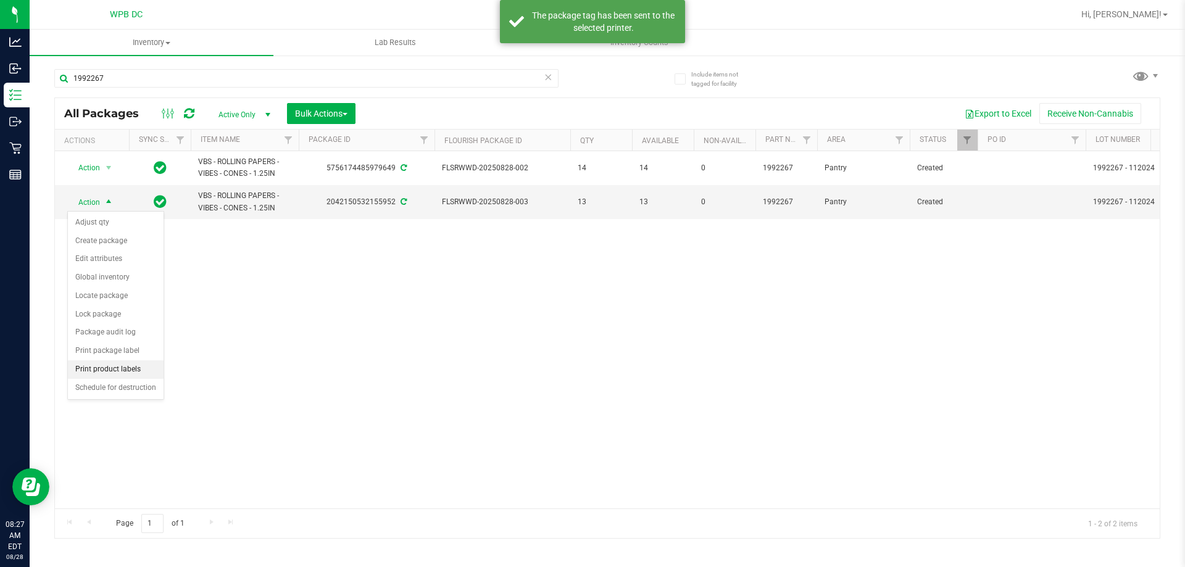
click at [99, 367] on li "Print product labels" at bounding box center [116, 369] width 96 height 19
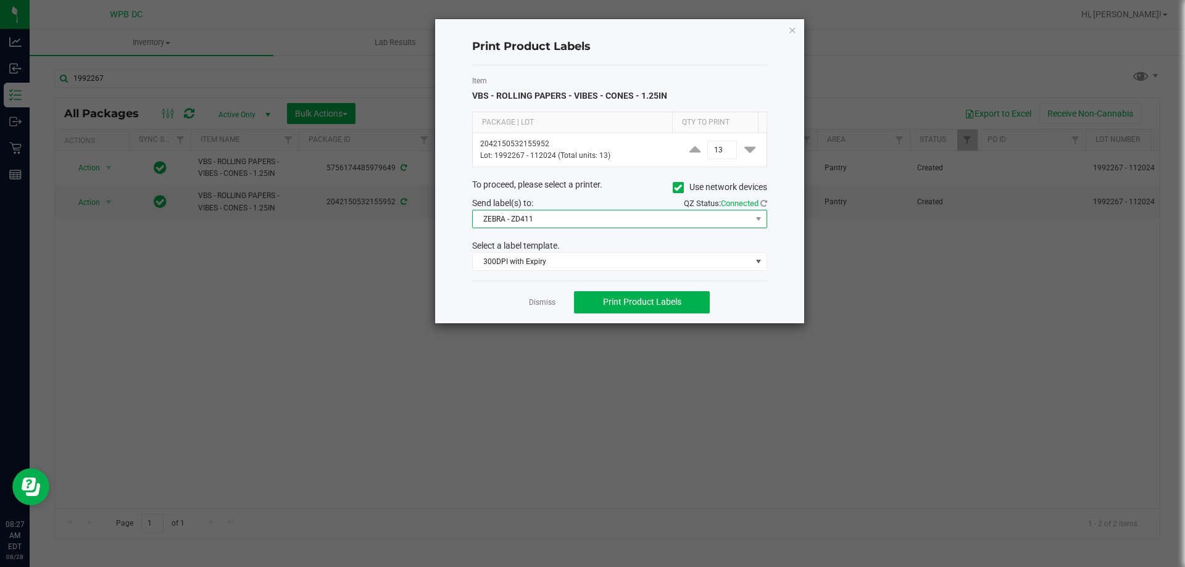
click at [564, 217] on span "ZEBRA - ZD411" at bounding box center [612, 218] width 278 height 17
click at [689, 215] on span "ZEBRA - ZD411" at bounding box center [612, 218] width 278 height 17
click at [663, 299] on span "Print Product Labels" at bounding box center [642, 302] width 78 height 10
click at [551, 301] on link "Dismiss" at bounding box center [542, 302] width 27 height 10
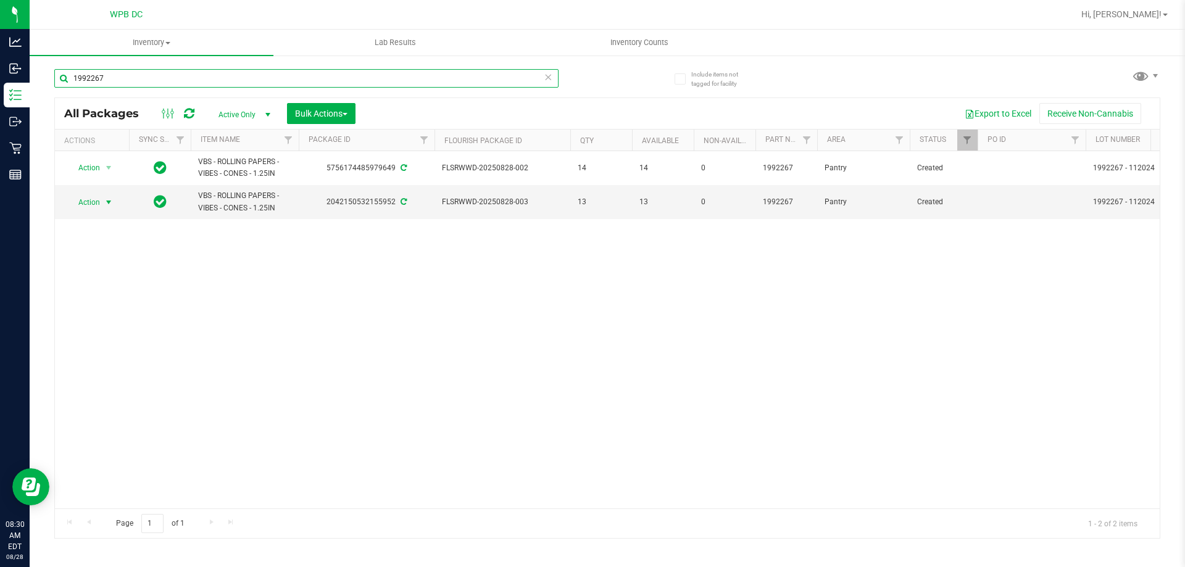
click at [105, 79] on input "1992267" at bounding box center [306, 78] width 504 height 19
paste input "5"
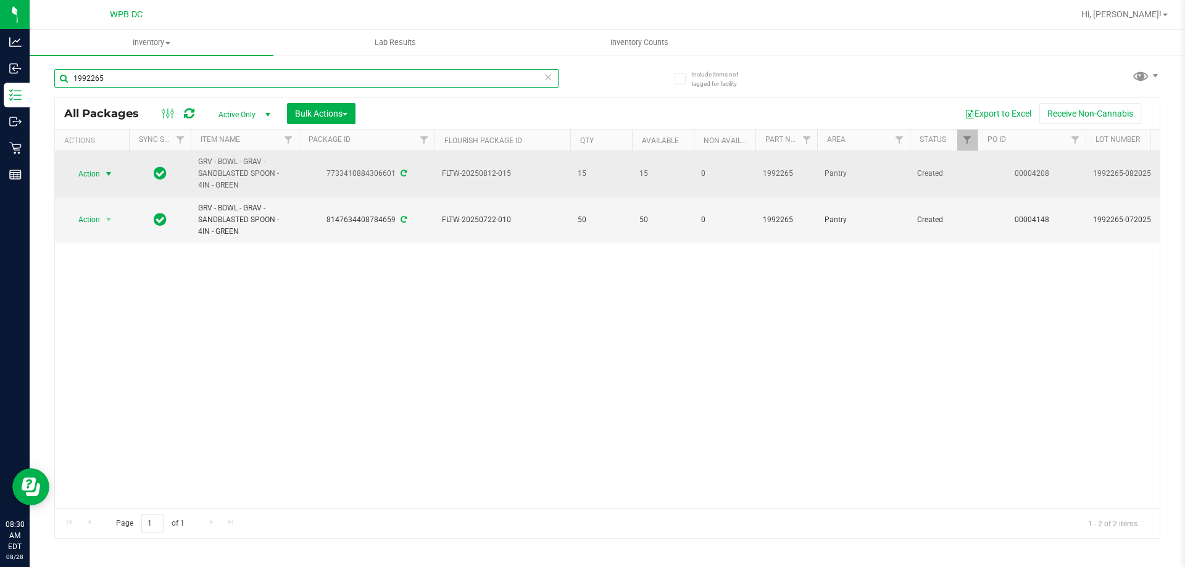
type input "1992265"
click at [106, 174] on span "select" at bounding box center [109, 174] width 10 height 10
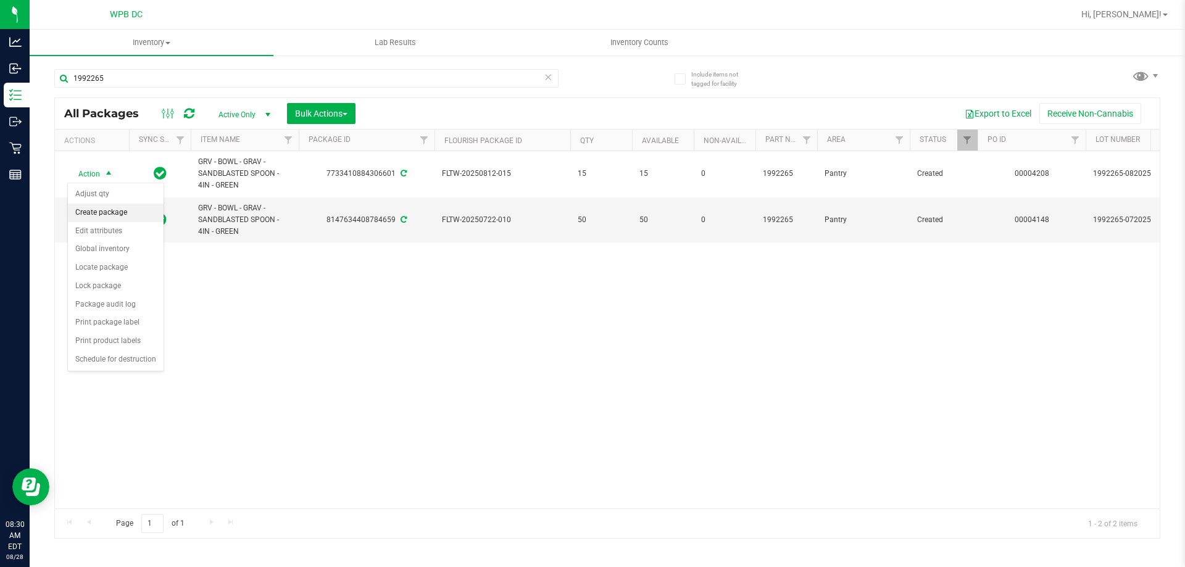
click at [128, 213] on li "Create package" at bounding box center [116, 213] width 96 height 19
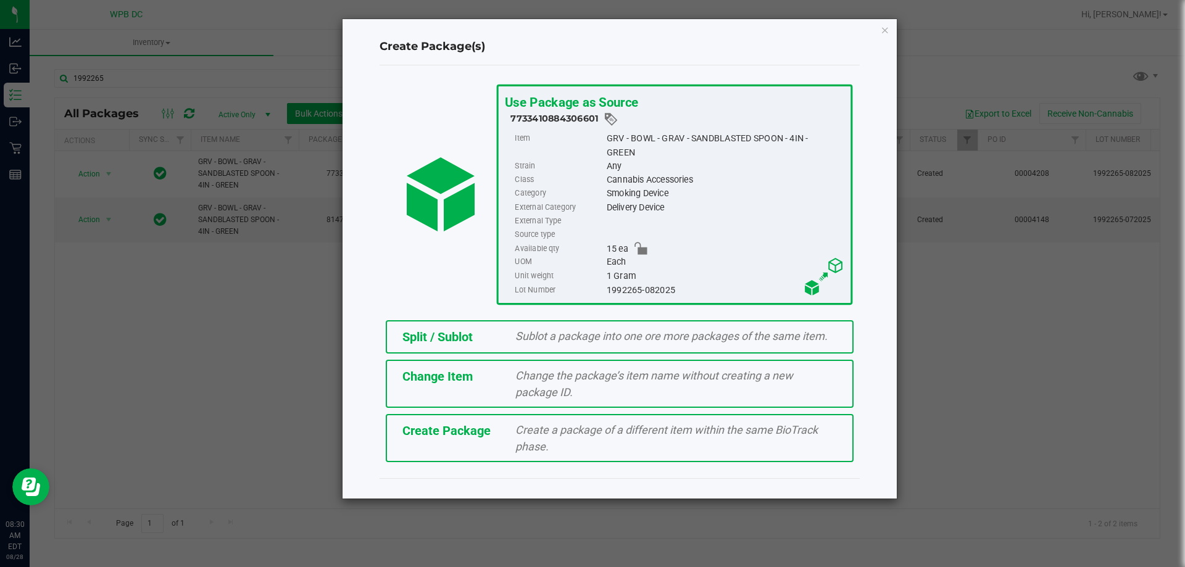
click at [478, 331] on div "Split / Sublot" at bounding box center [450, 337] width 114 height 19
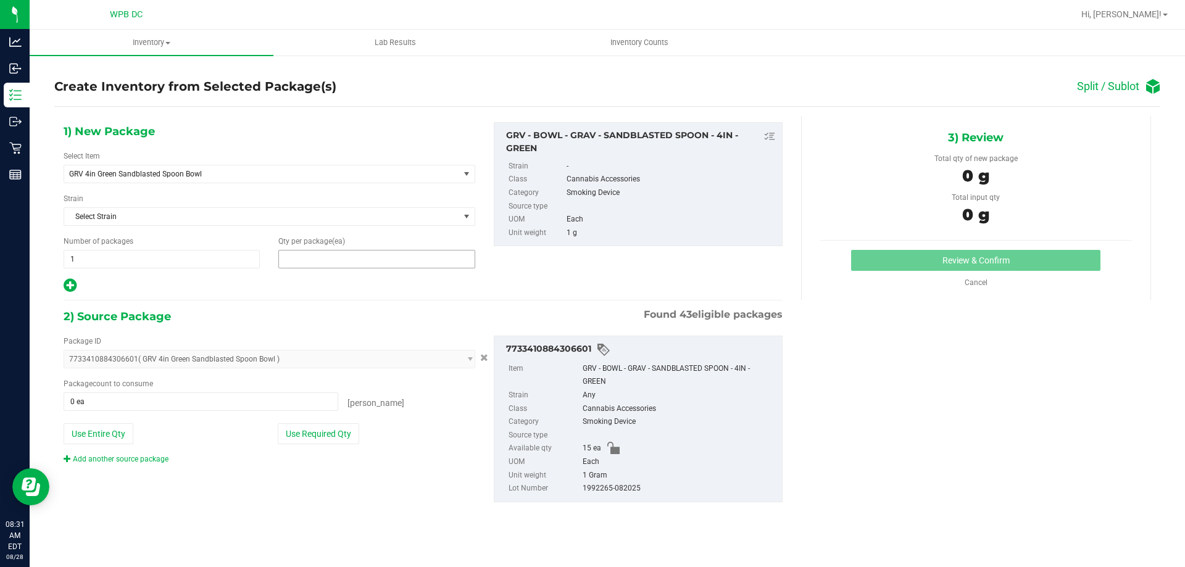
click at [335, 265] on span at bounding box center [376, 259] width 196 height 19
click at [335, 265] on input "text" at bounding box center [376, 259] width 195 height 17
type input "15"
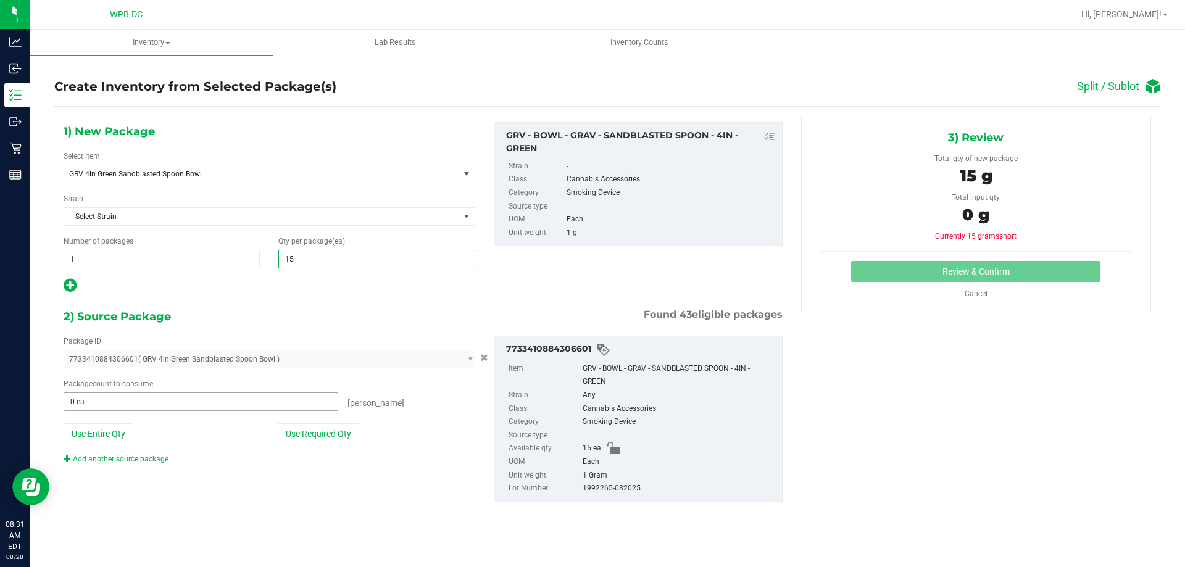
type input "15"
click at [132, 393] on span "0 ea 0" at bounding box center [201, 402] width 275 height 19
click at [128, 404] on span at bounding box center [201, 402] width 275 height 19
type input "15"
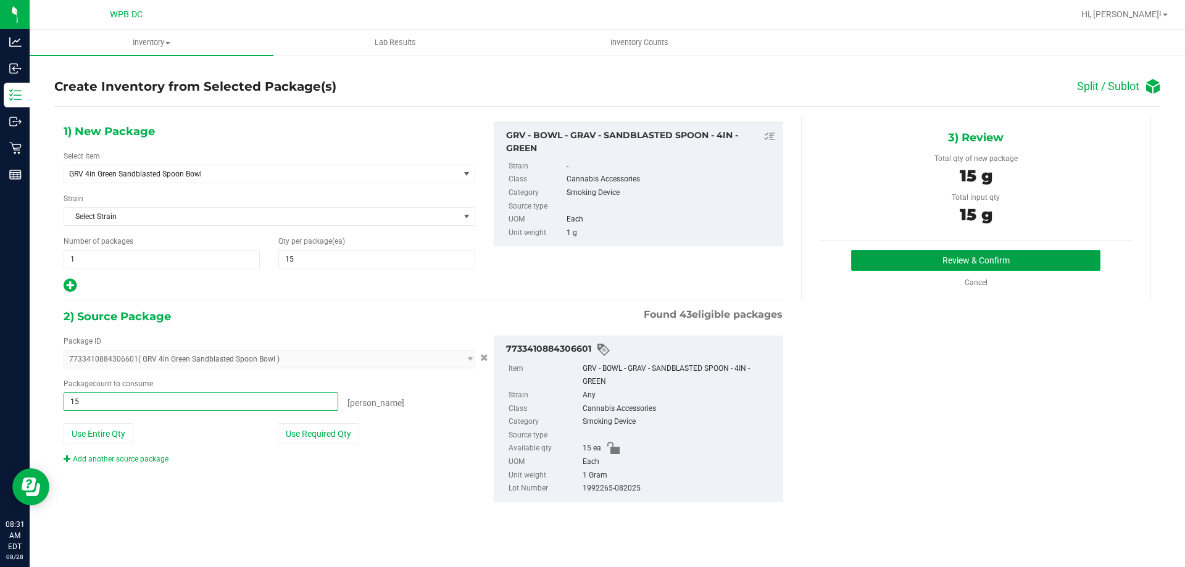
type input "15 ea"
click at [1044, 265] on button "Review & Confirm" at bounding box center [975, 260] width 249 height 21
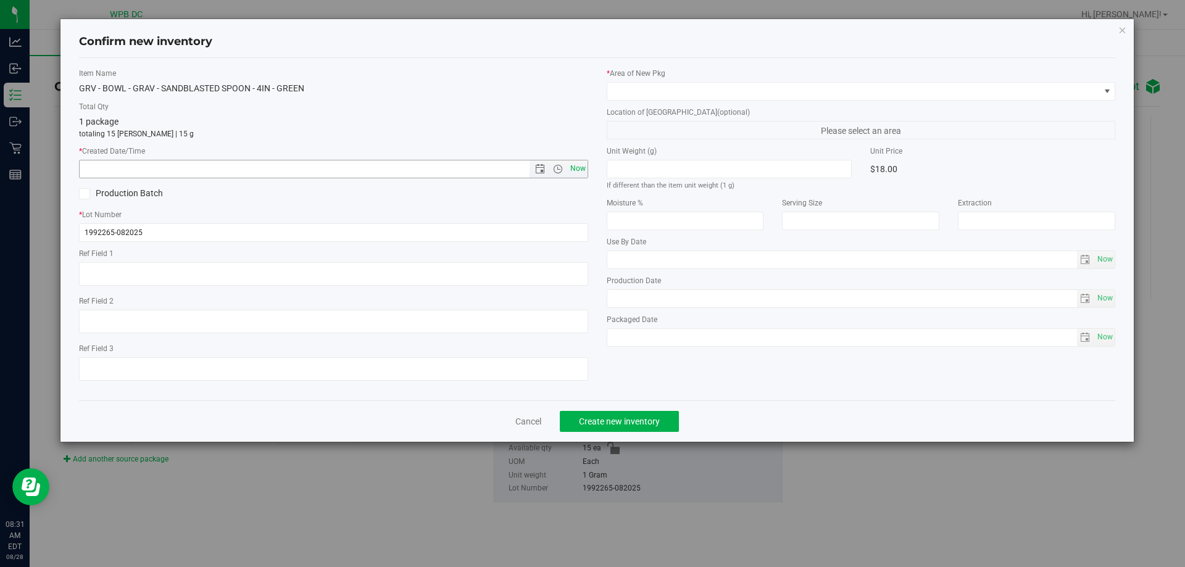
click at [579, 170] on span "Now" at bounding box center [577, 169] width 21 height 18
type input "[DATE] 8:31 AM"
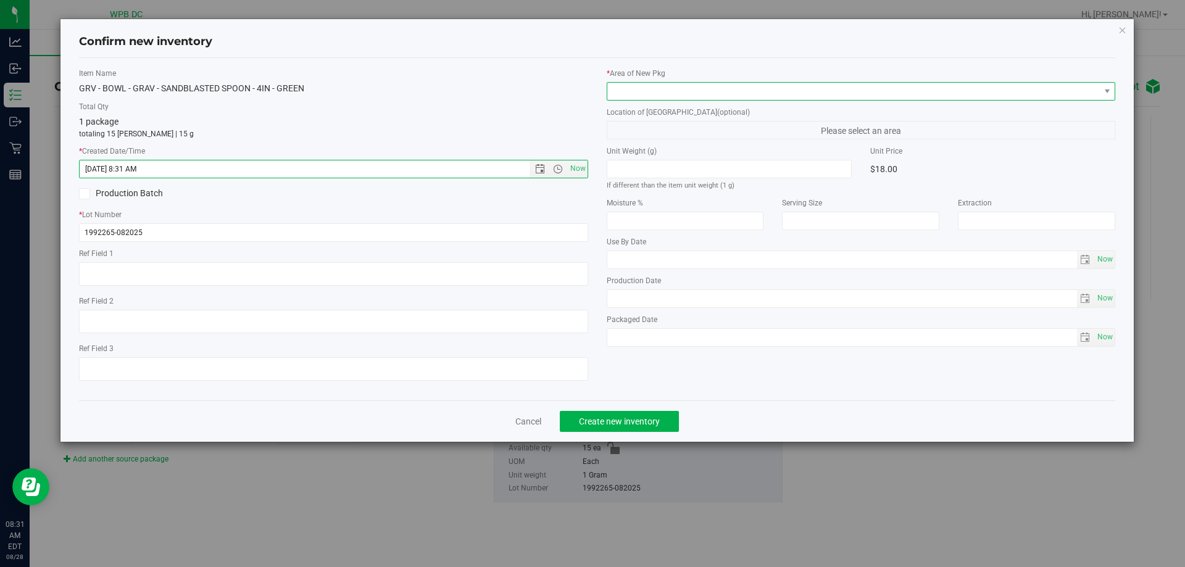
click at [887, 88] on span at bounding box center [853, 91] width 493 height 17
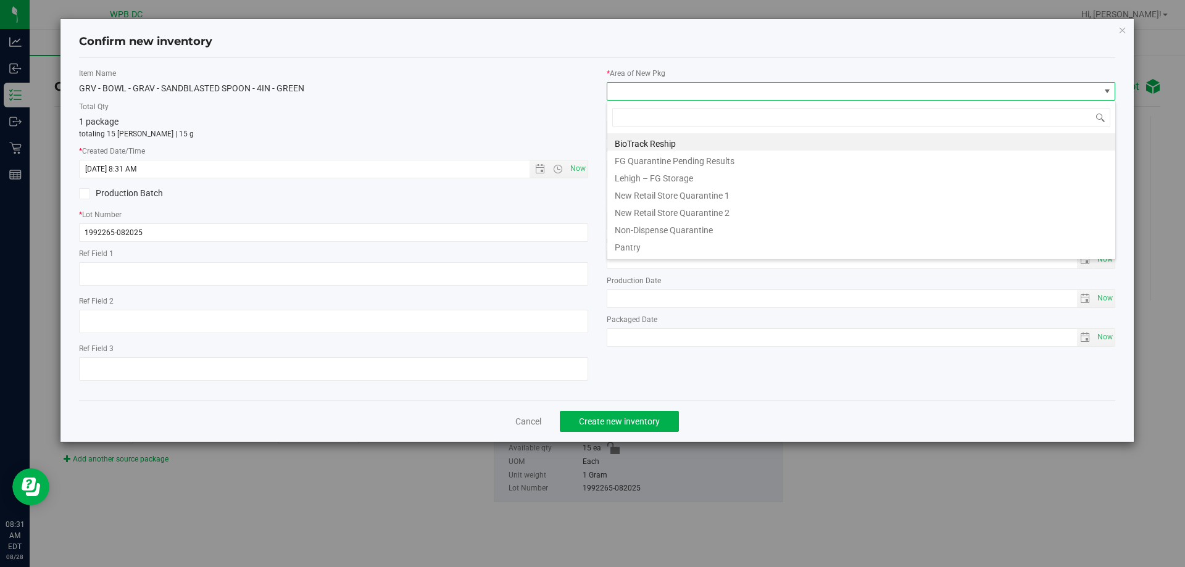
scroll to position [19, 509]
click at [643, 243] on li "Pantry" at bounding box center [861, 245] width 508 height 17
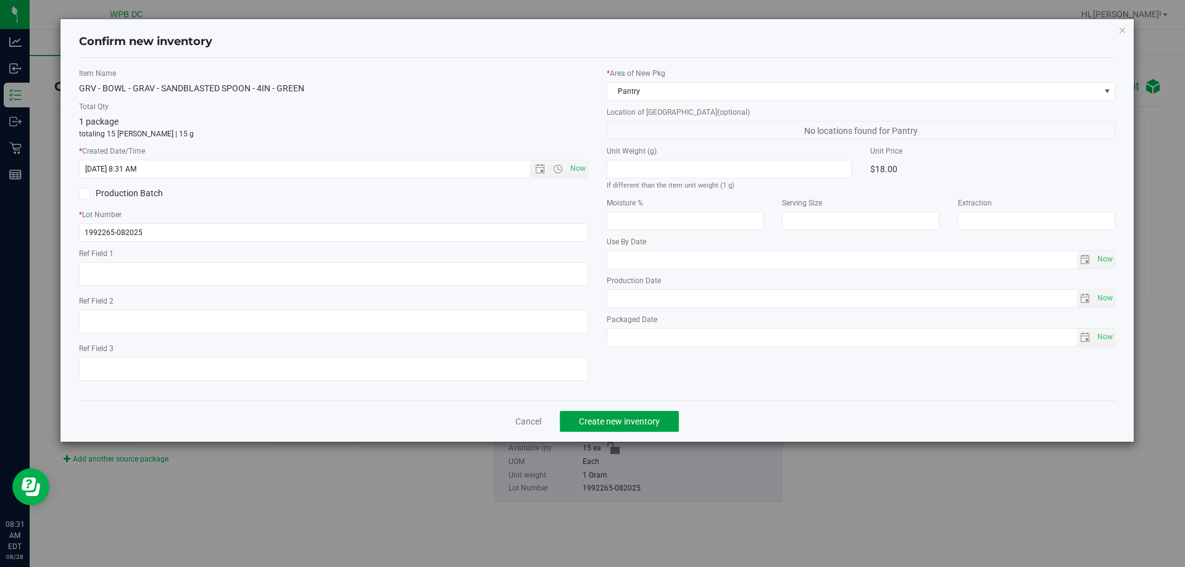
click at [654, 418] on span "Create new inventory" at bounding box center [619, 422] width 81 height 10
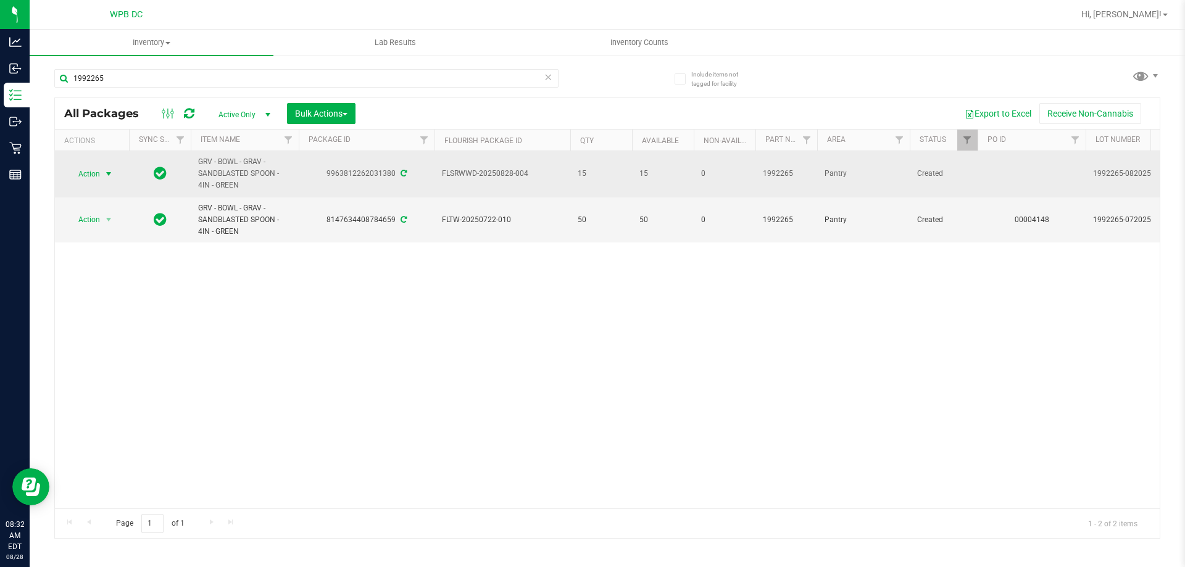
click at [111, 172] on span "select" at bounding box center [109, 174] width 10 height 10
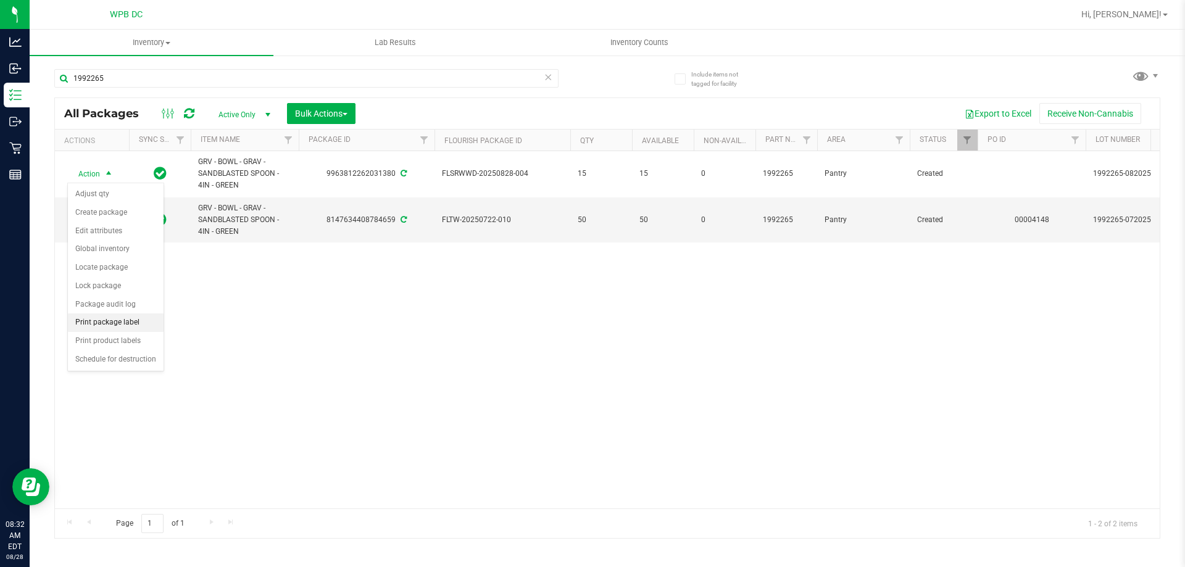
click at [145, 317] on li "Print package label" at bounding box center [116, 323] width 96 height 19
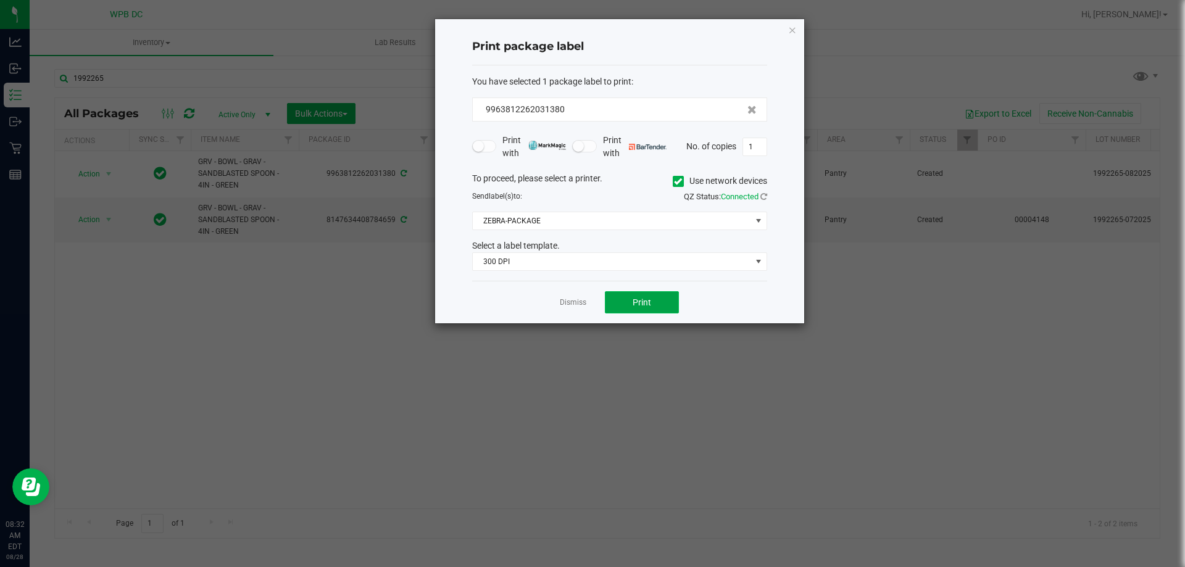
click at [625, 298] on button "Print" at bounding box center [642, 302] width 74 height 22
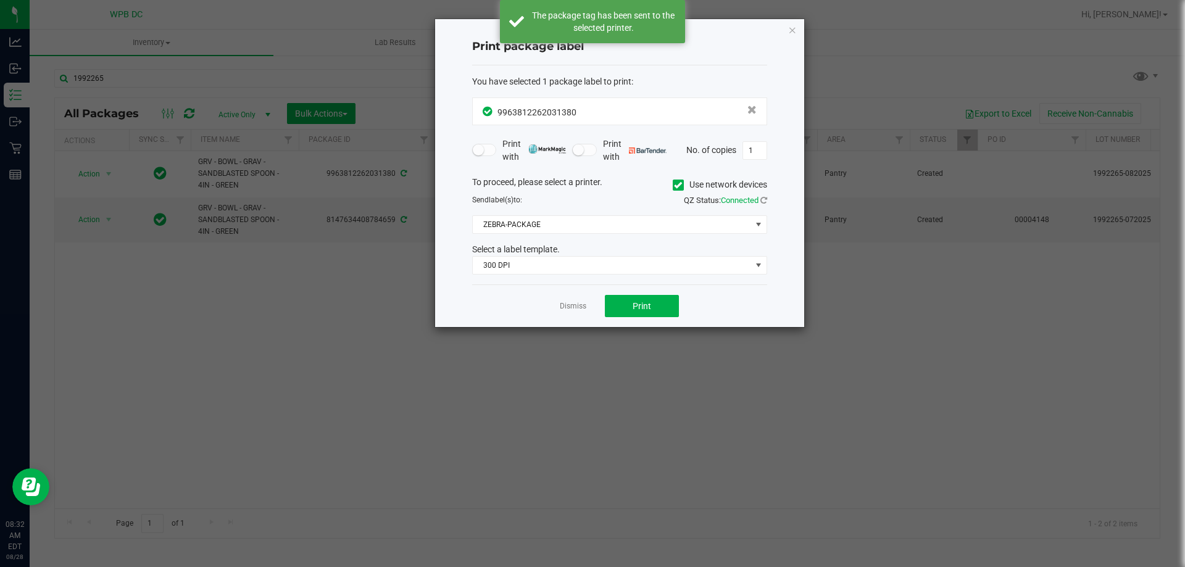
drag, startPoint x: 570, startPoint y: 299, endPoint x: 395, endPoint y: 249, distance: 182.1
click at [569, 299] on div "Dismiss Print" at bounding box center [619, 306] width 295 height 43
click at [560, 309] on link "Dismiss" at bounding box center [573, 306] width 27 height 10
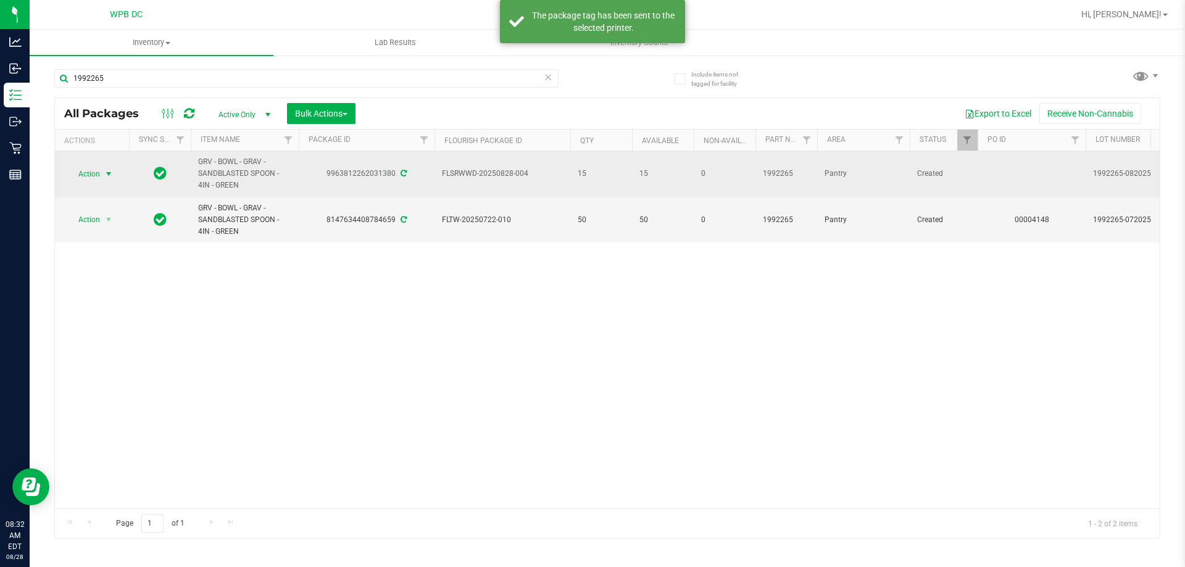
click at [109, 173] on span "select" at bounding box center [109, 174] width 10 height 10
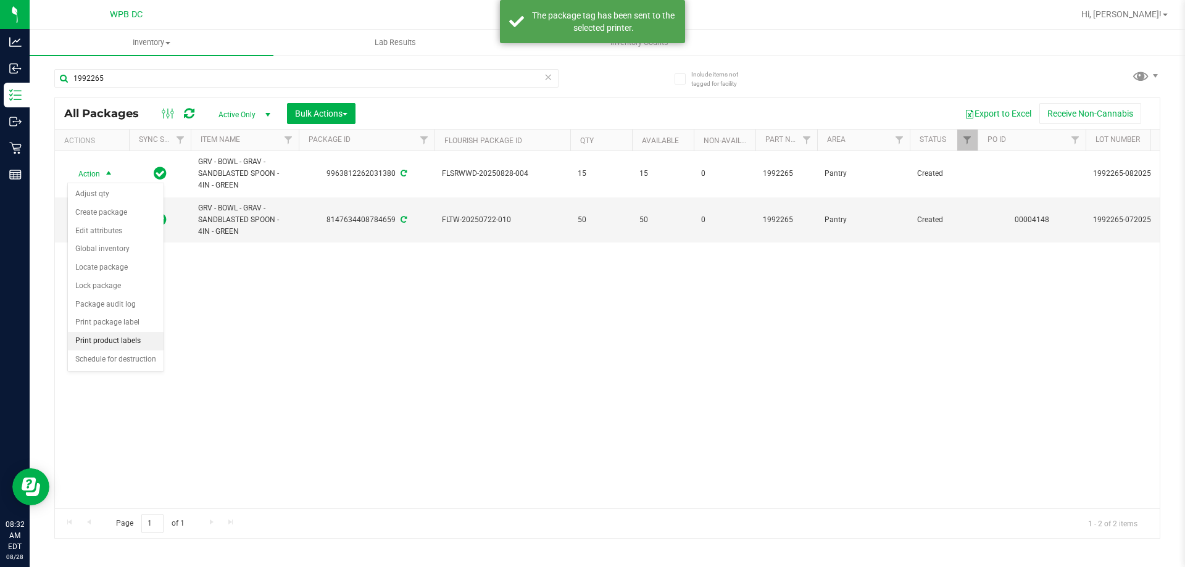
click at [99, 341] on li "Print product labels" at bounding box center [116, 341] width 96 height 19
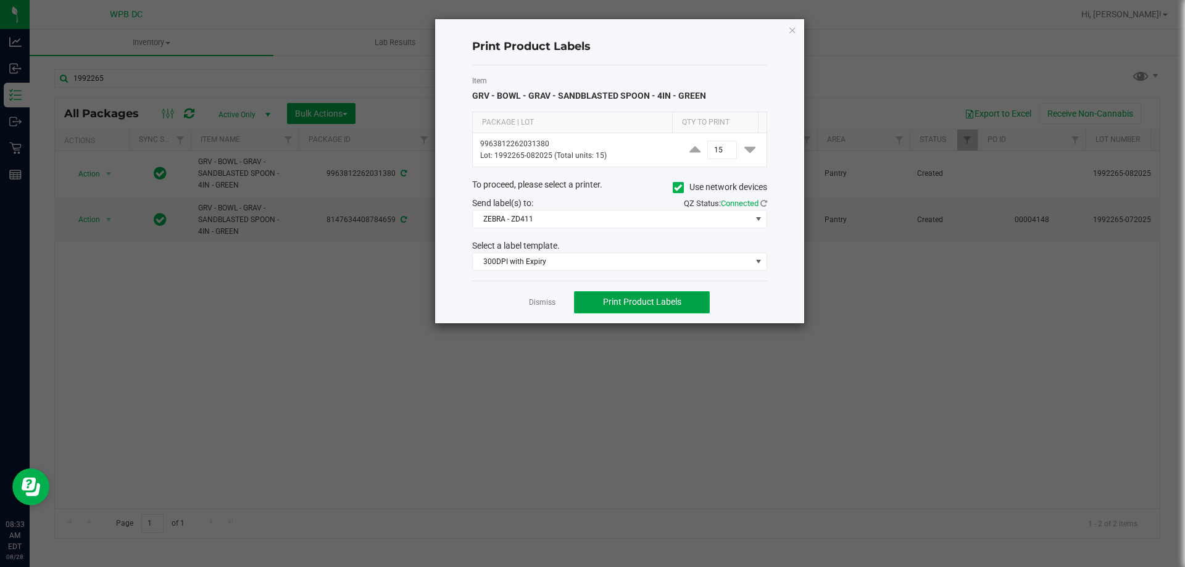
click at [657, 300] on span "Print Product Labels" at bounding box center [642, 302] width 78 height 10
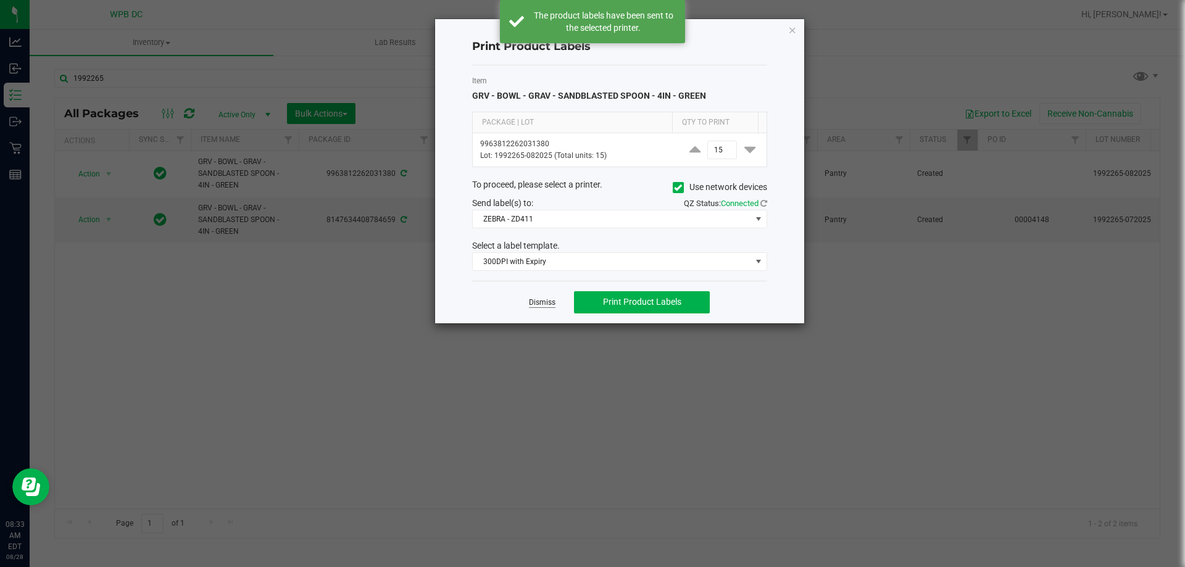
click at [546, 302] on link "Dismiss" at bounding box center [542, 302] width 27 height 10
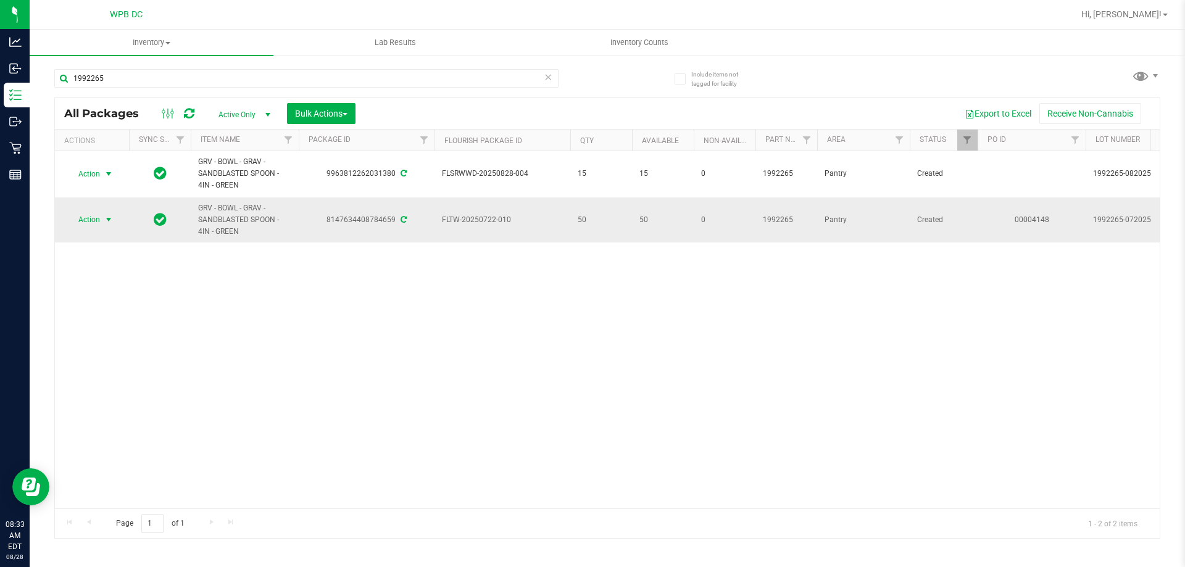
click at [104, 220] on span "select" at bounding box center [109, 220] width 10 height 10
click at [354, 328] on div "Action Action Adjust qty Create package Edit attributes Global inventory Locate…" at bounding box center [607, 329] width 1105 height 357
click at [106, 222] on span "select" at bounding box center [109, 220] width 10 height 10
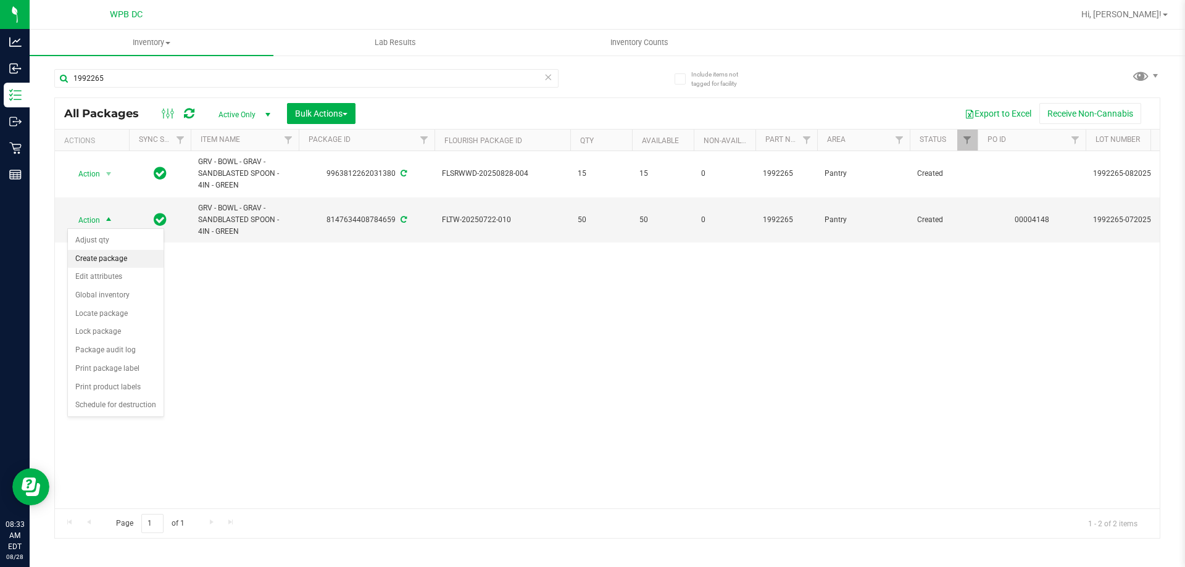
click at [121, 255] on li "Create package" at bounding box center [116, 259] width 96 height 19
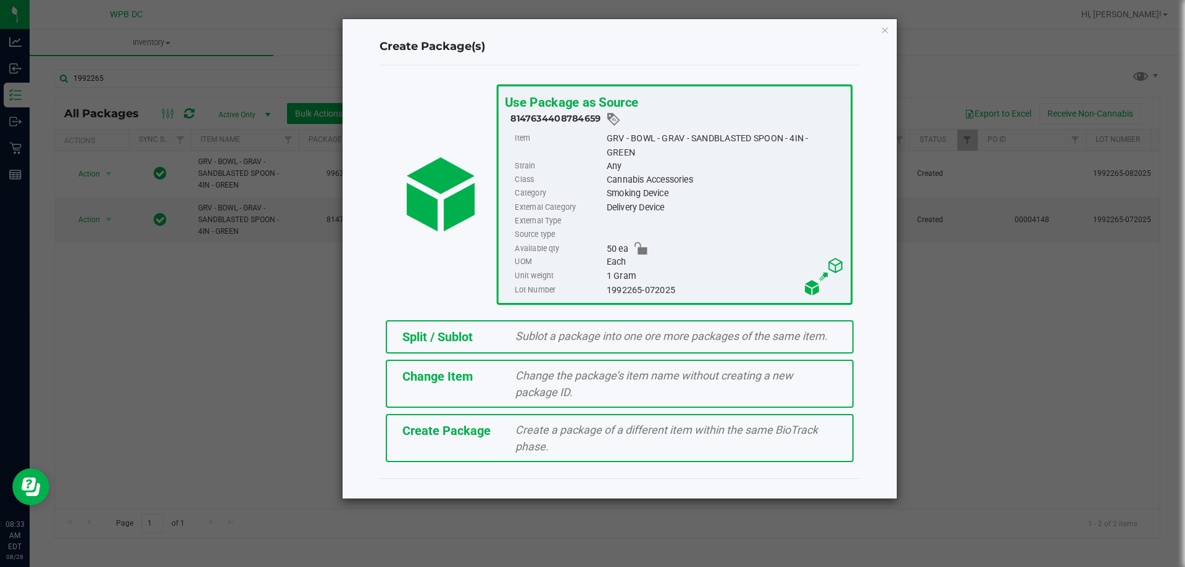
click at [543, 333] on span "Sublot a package into one ore more packages of the same item." at bounding box center [671, 336] width 312 height 13
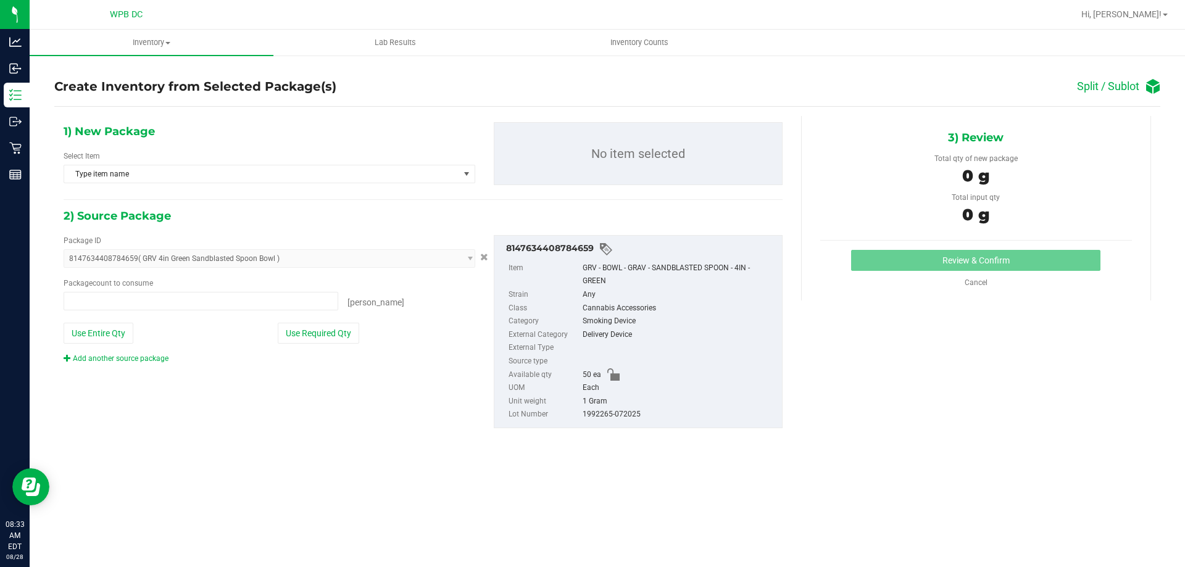
type input "0 ea"
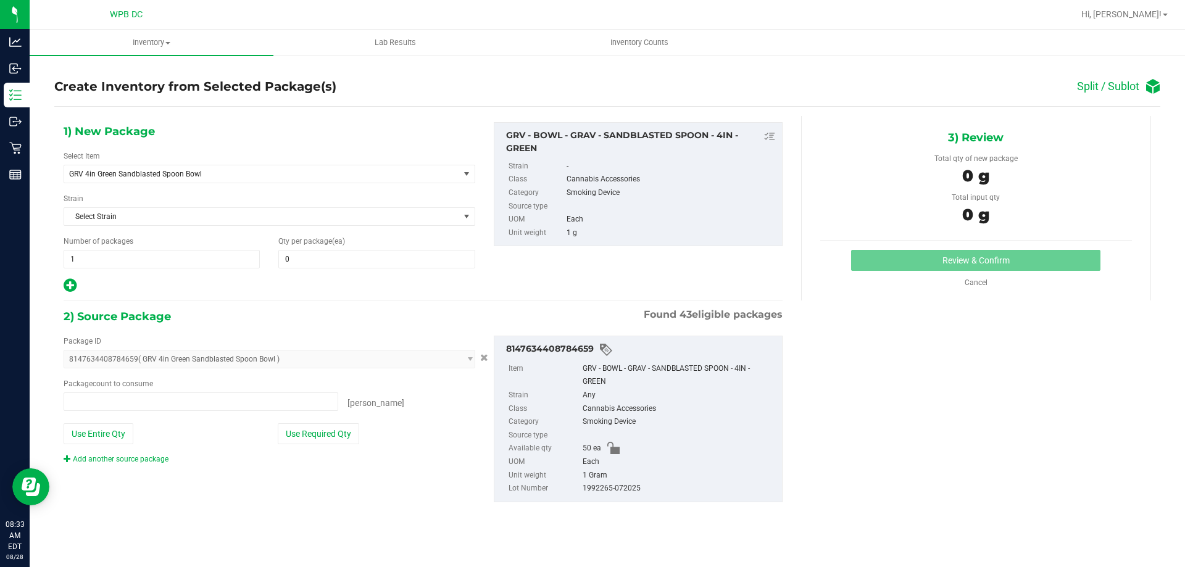
type input "0 ea"
type input "0"
click at [328, 254] on span at bounding box center [376, 259] width 196 height 19
type input "15"
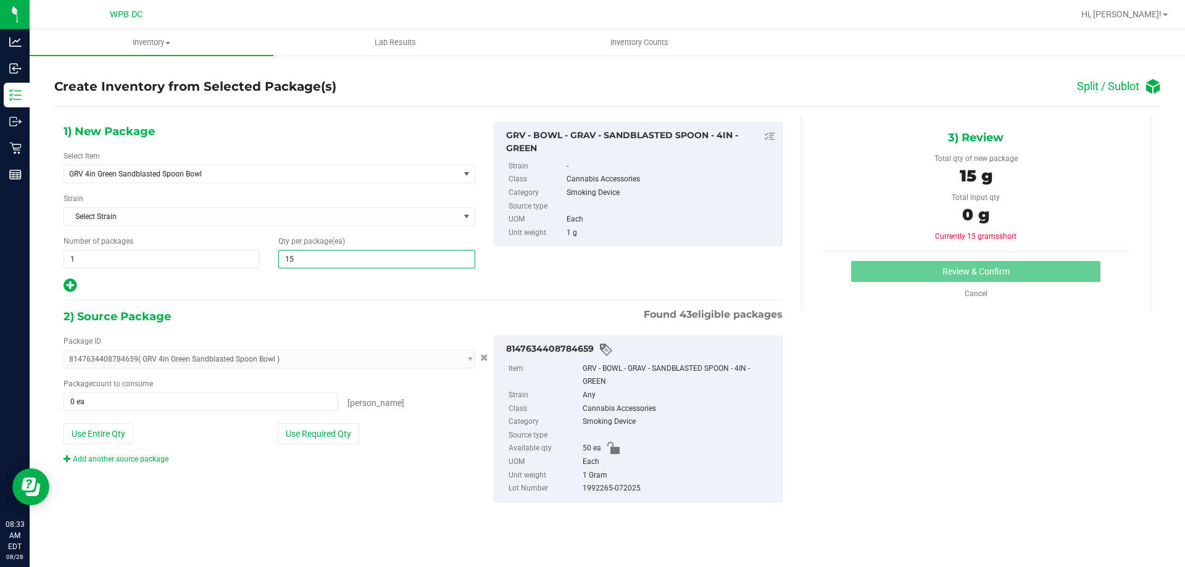
type input "15"
drag, startPoint x: 252, startPoint y: 493, endPoint x: 243, endPoint y: 478, distance: 17.7
click at [254, 493] on div "Package ID 8147634408784659 ( GRV 4in Green Sandblasted Spoon Bowl ) 0038972257…" at bounding box center [423, 419] width 738 height 186
click at [216, 390] on div "Package count to consume 0 ea 0 [PERSON_NAME]" at bounding box center [270, 394] width 412 height 33
click at [214, 400] on span at bounding box center [201, 402] width 275 height 19
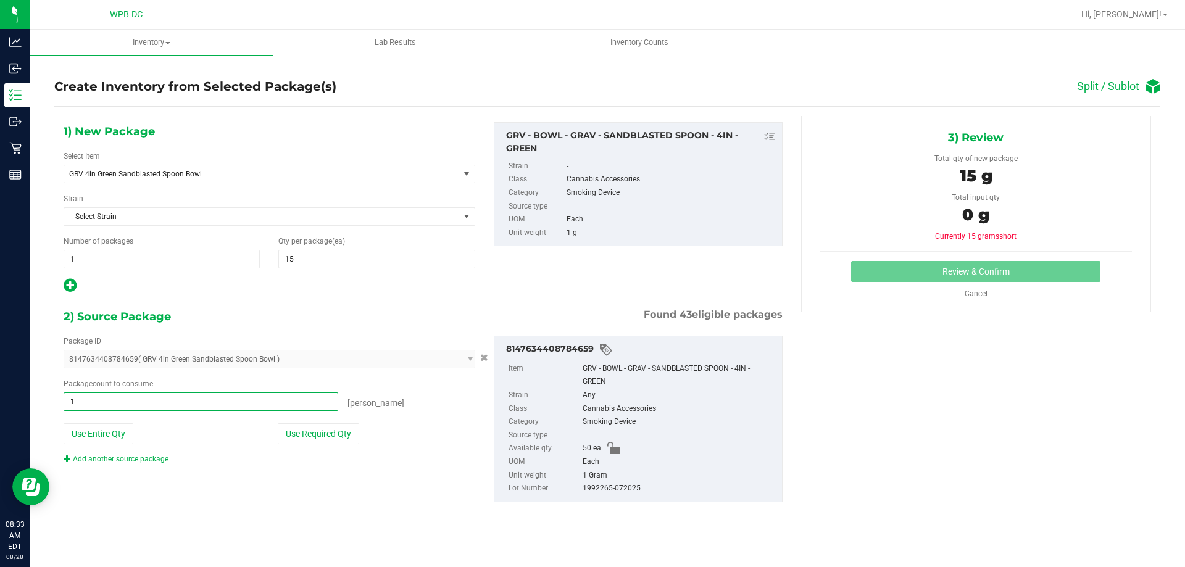
type input "15"
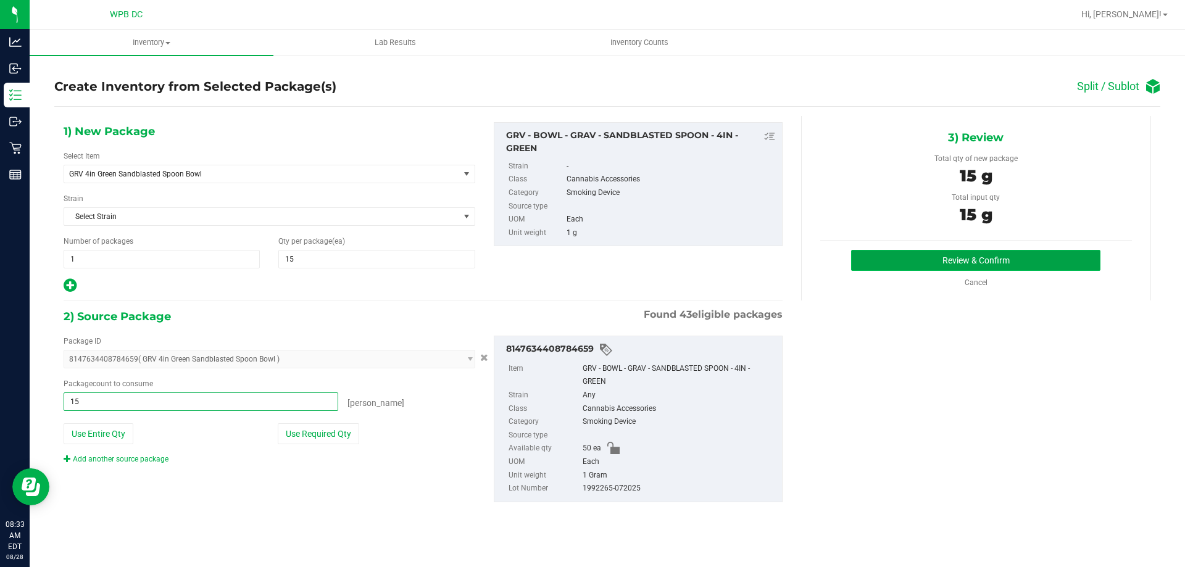
type input "15 ea"
click at [954, 257] on button "Review & Confirm" at bounding box center [975, 260] width 249 height 21
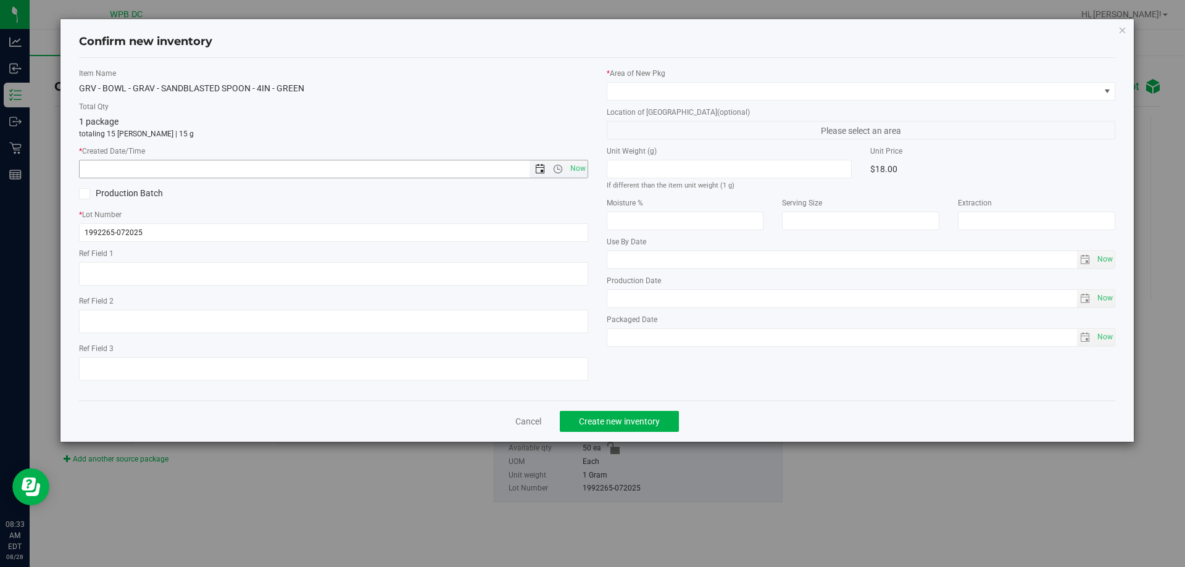
click at [540, 170] on span "Open the date view" at bounding box center [540, 169] width 10 height 10
click at [552, 169] on span "Open the time view" at bounding box center [557, 169] width 21 height 10
click at [574, 167] on span "Now" at bounding box center [577, 169] width 21 height 18
type input "[DATE] 8:33 AM"
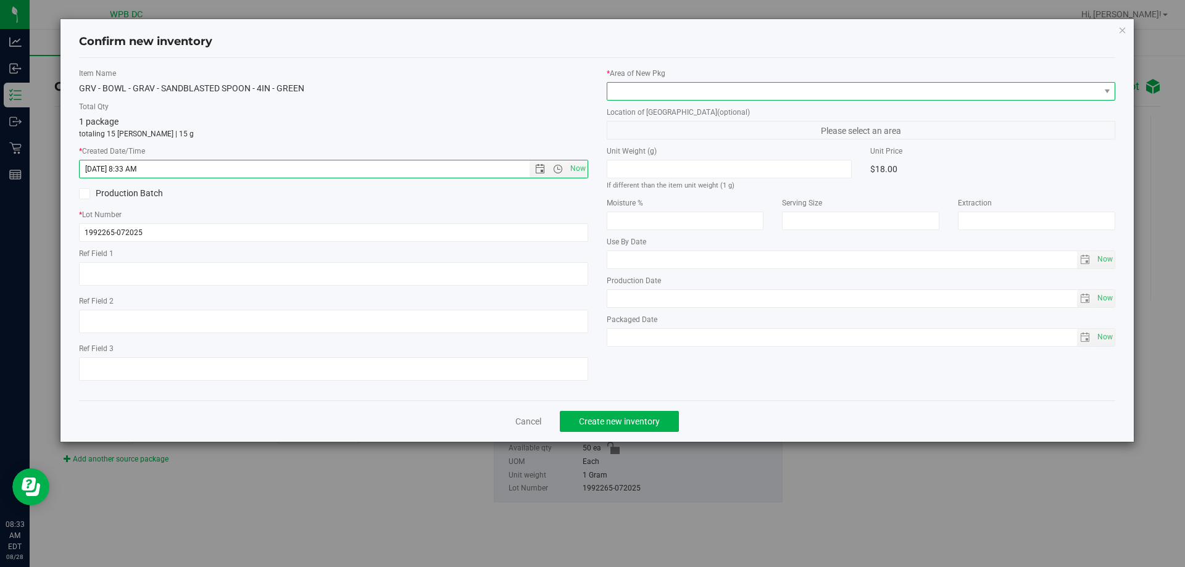
click at [635, 86] on span at bounding box center [853, 91] width 493 height 17
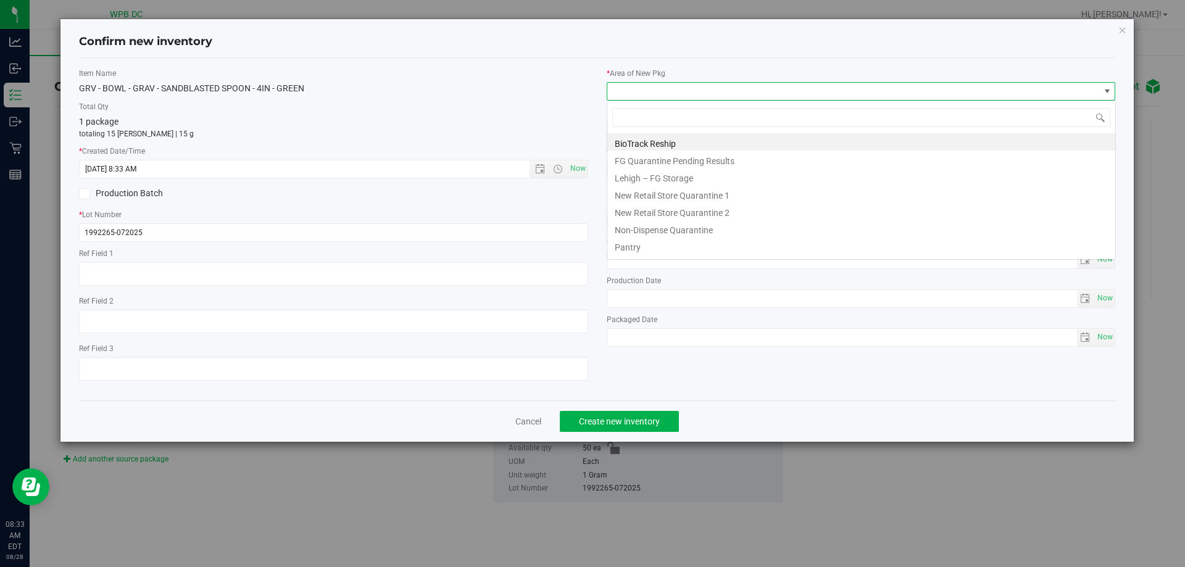
scroll to position [19, 509]
click at [621, 245] on li "Pantry" at bounding box center [861, 245] width 508 height 17
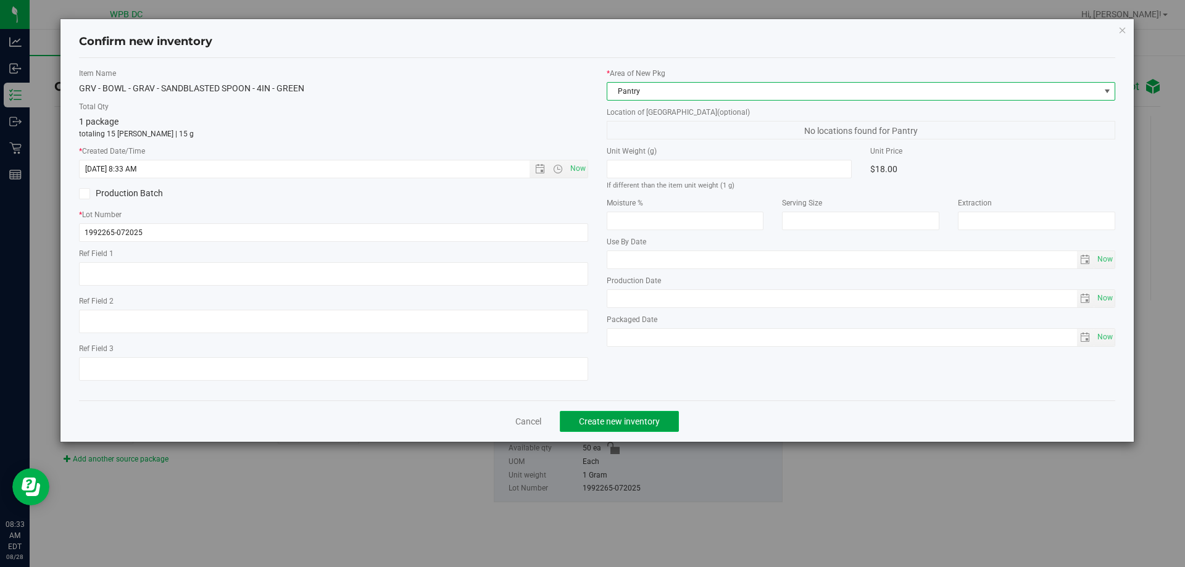
click at [623, 421] on span "Create new inventory" at bounding box center [619, 422] width 81 height 10
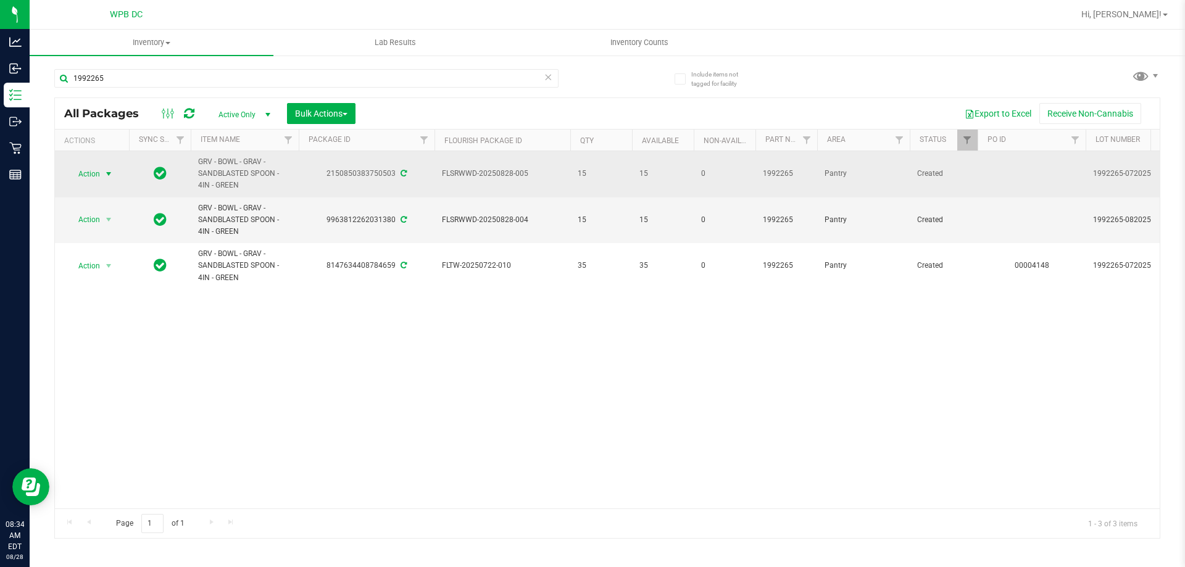
click at [104, 174] on span "select" at bounding box center [109, 174] width 10 height 10
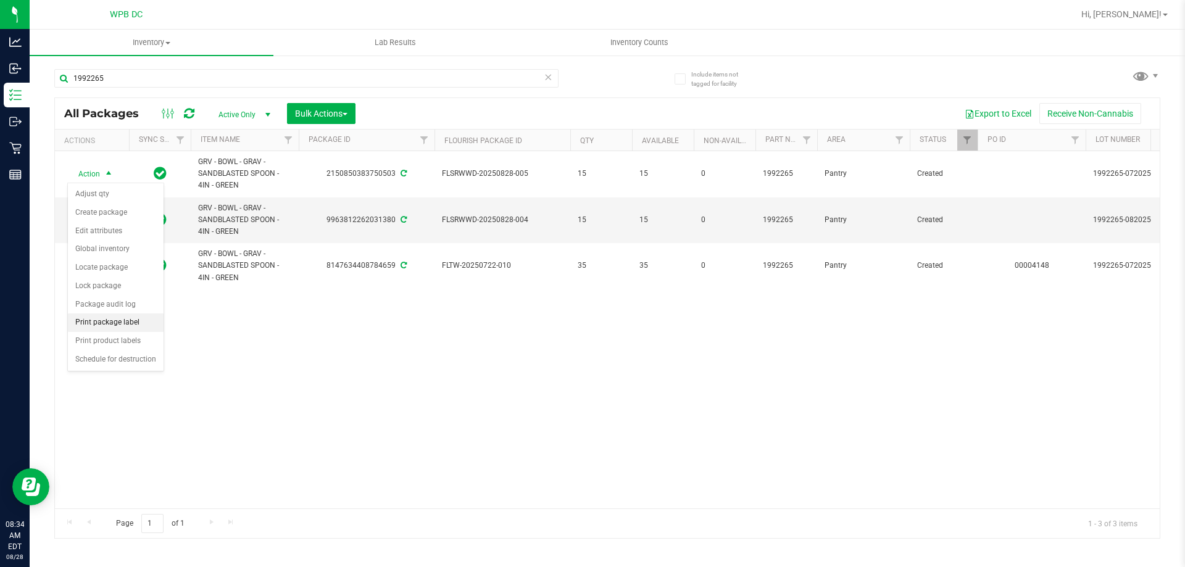
click at [105, 318] on li "Print package label" at bounding box center [116, 323] width 96 height 19
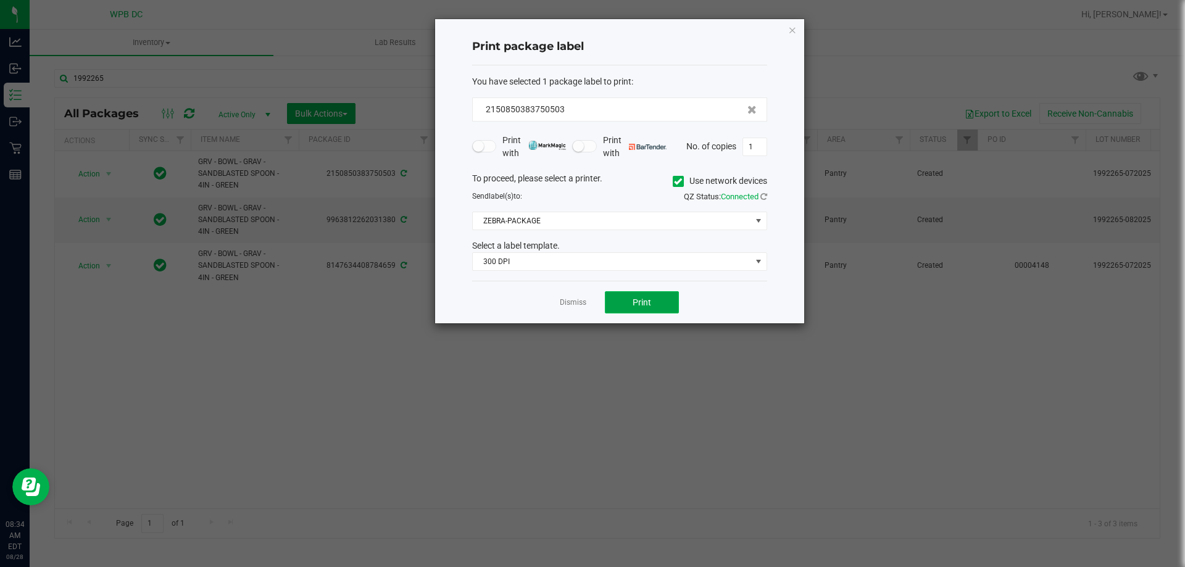
click at [623, 306] on button "Print" at bounding box center [642, 302] width 74 height 22
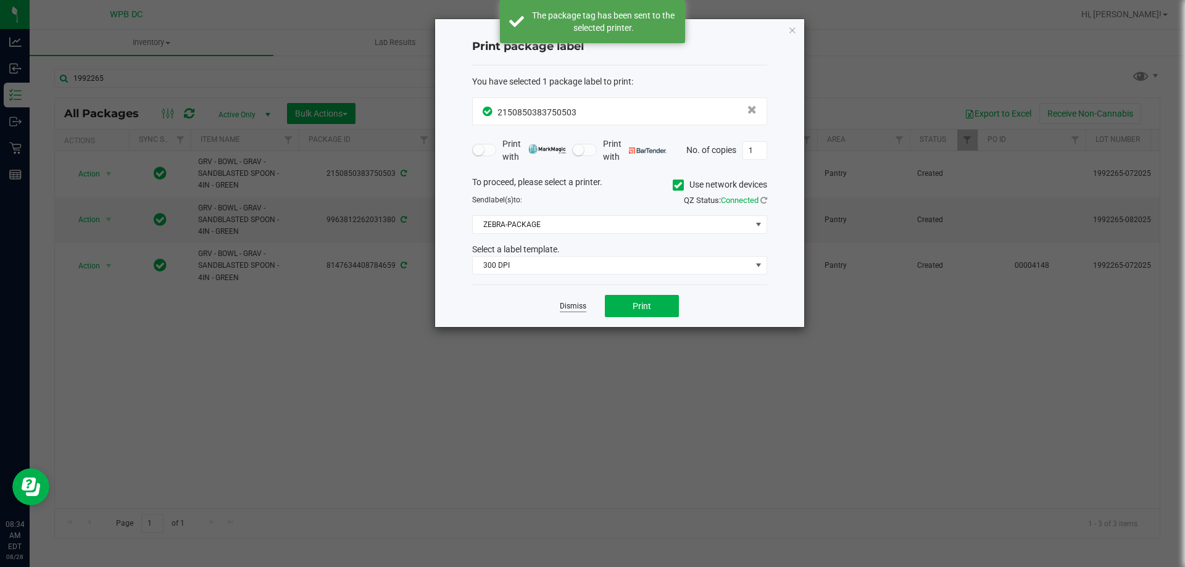
click at [564, 305] on link "Dismiss" at bounding box center [573, 306] width 27 height 10
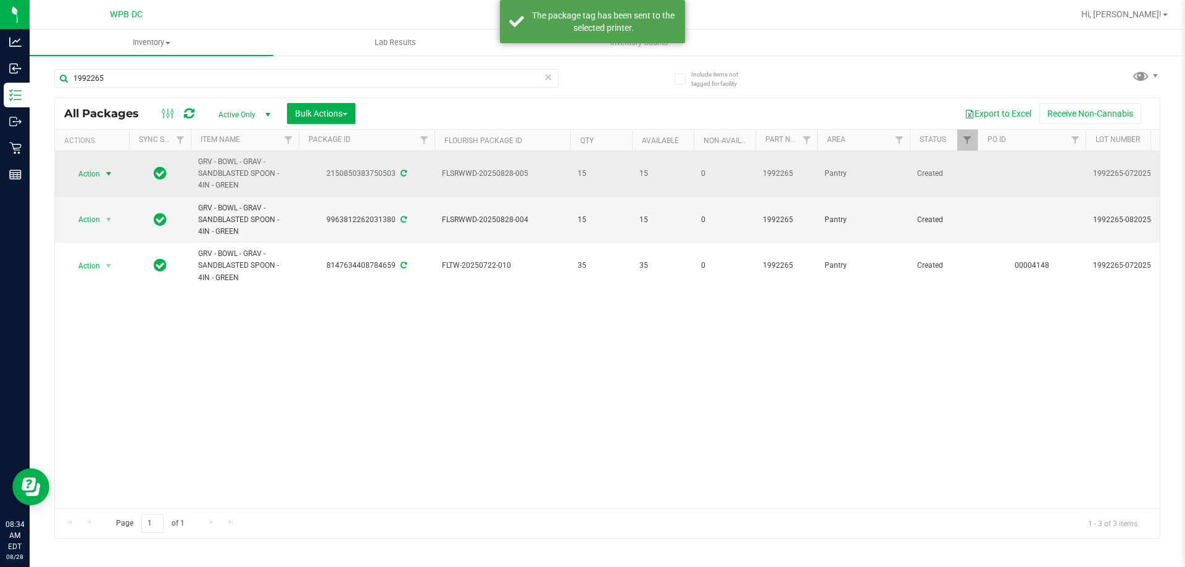
click at [104, 176] on span "select" at bounding box center [109, 174] width 10 height 10
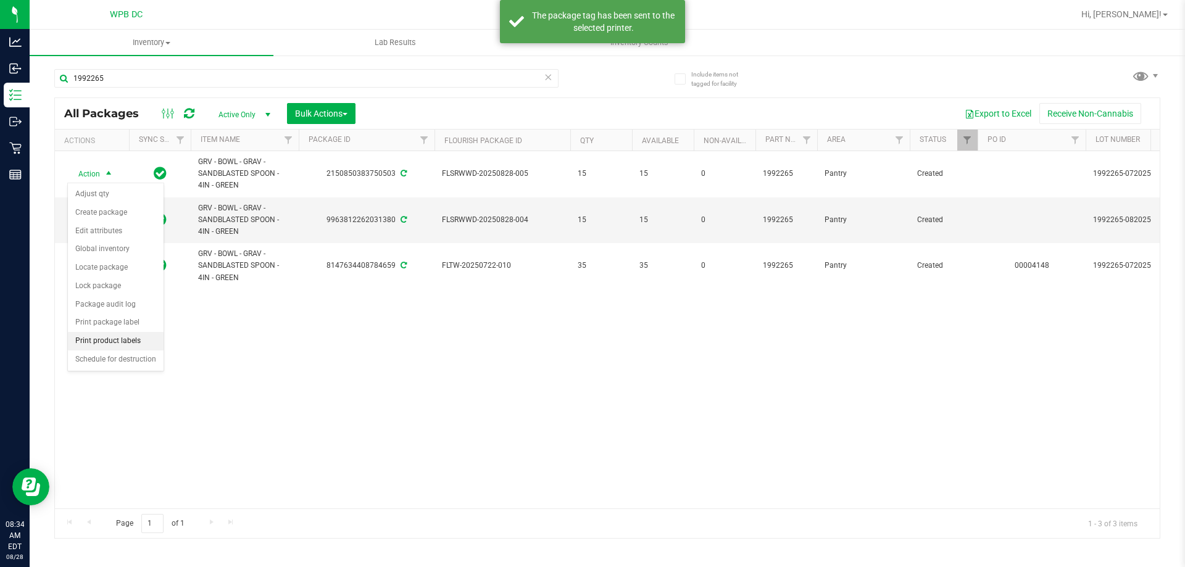
click at [110, 338] on li "Print product labels" at bounding box center [116, 341] width 96 height 19
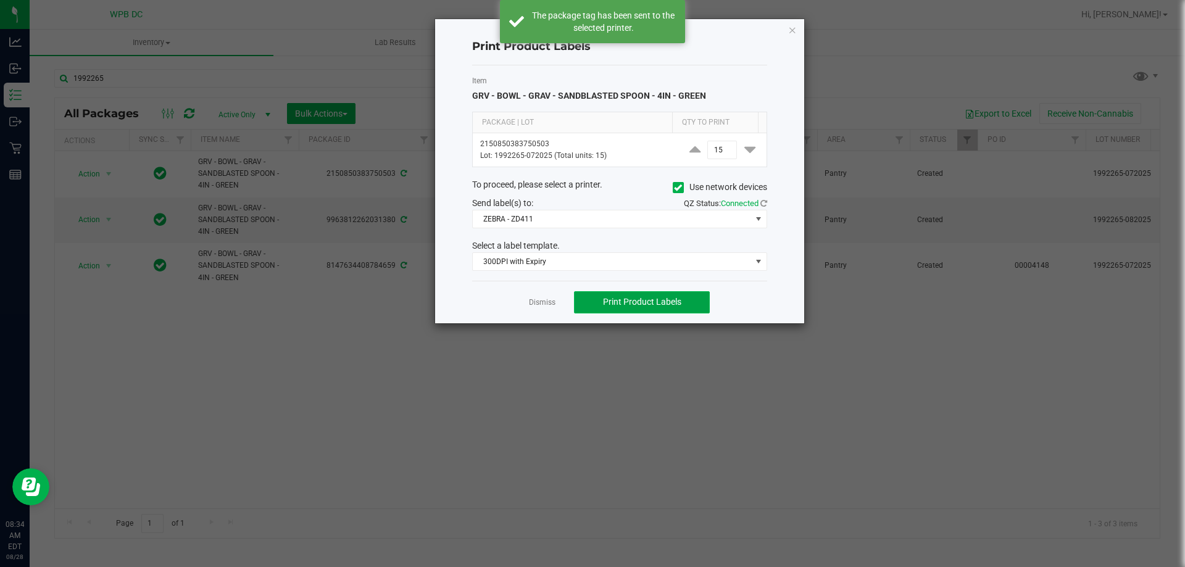
click at [669, 303] on span "Print Product Labels" at bounding box center [642, 302] width 78 height 10
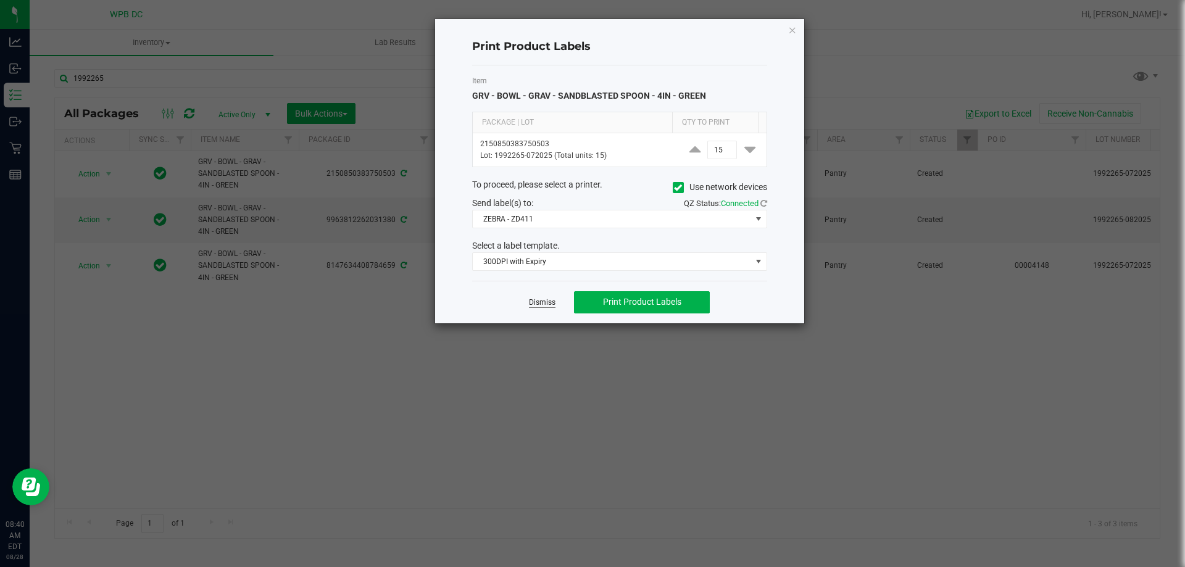
click at [541, 302] on link "Dismiss" at bounding box center [542, 302] width 27 height 10
